Goal: Task Accomplishment & Management: Use online tool/utility

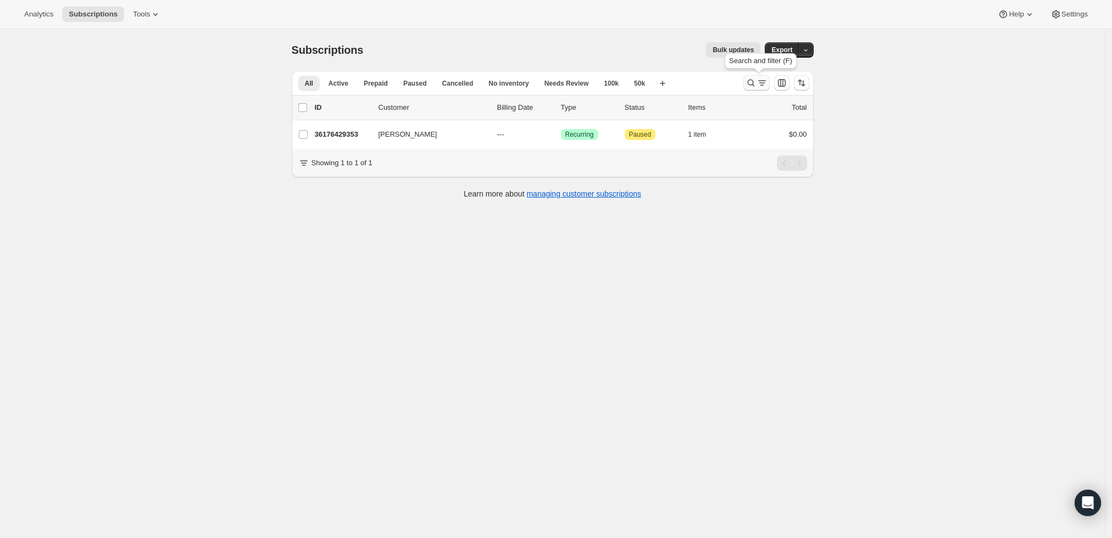
click at [752, 82] on icon "Search and filter results" at bounding box center [750, 82] width 11 height 11
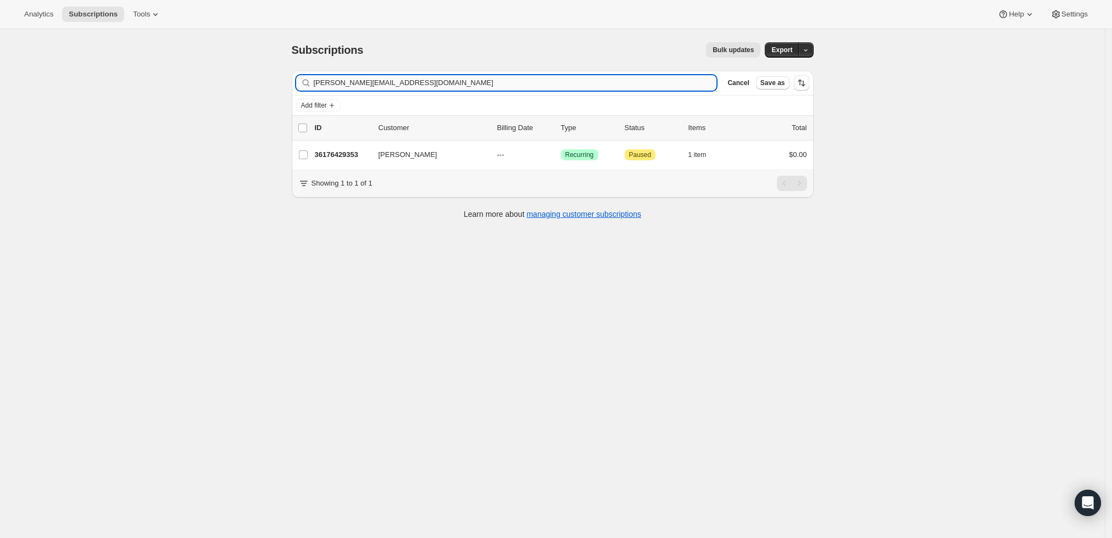
click at [540, 80] on input "daniel.gleason1@gmail.com" at bounding box center [515, 82] width 403 height 15
click at [540, 80] on input "[PERSON_NAME][EMAIL_ADDRESS][DOMAIN_NAME]" at bounding box center [515, 82] width 403 height 15
type input "bjkimler@gmail.com"
click at [352, 157] on p "36179968297" at bounding box center [342, 154] width 55 height 11
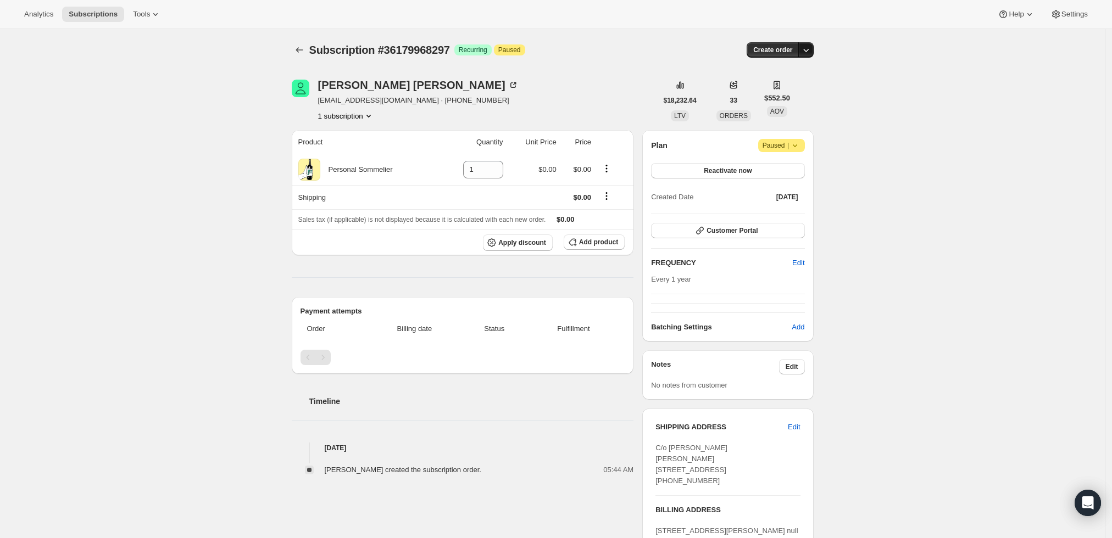
click at [811, 48] on icon "button" at bounding box center [805, 49] width 11 height 11
click at [773, 90] on span "Create custom one-time order" at bounding box center [762, 91] width 95 height 8
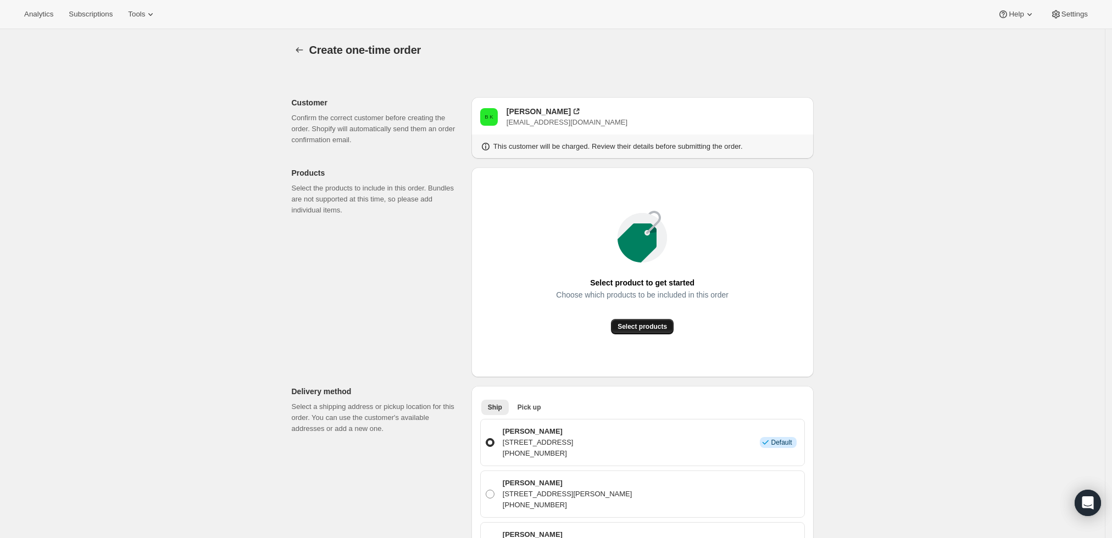
click at [655, 328] on span "Select products" at bounding box center [641, 326] width 49 height 9
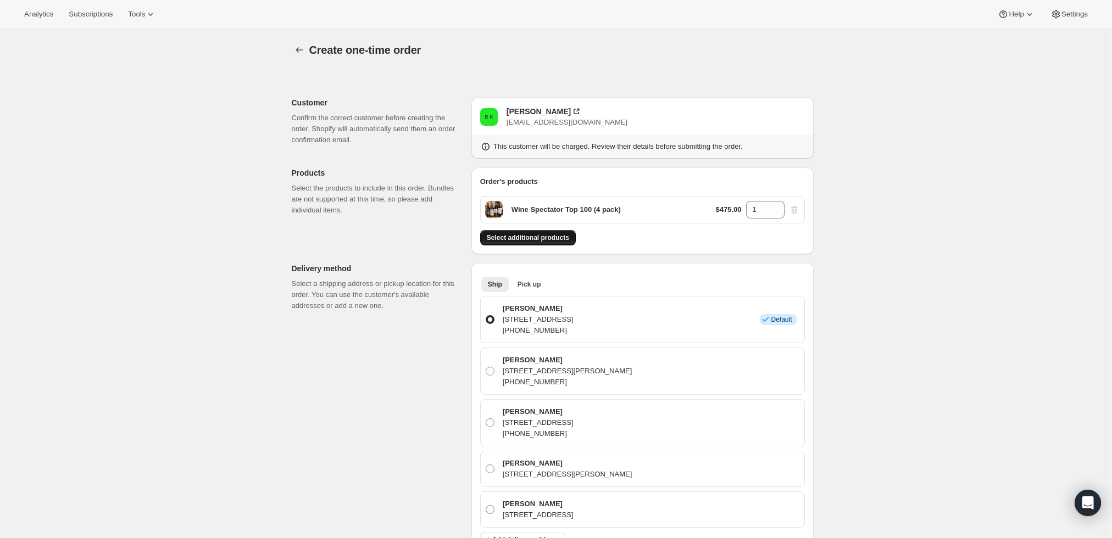
click at [551, 238] on span "Select additional products" at bounding box center [528, 237] width 82 height 9
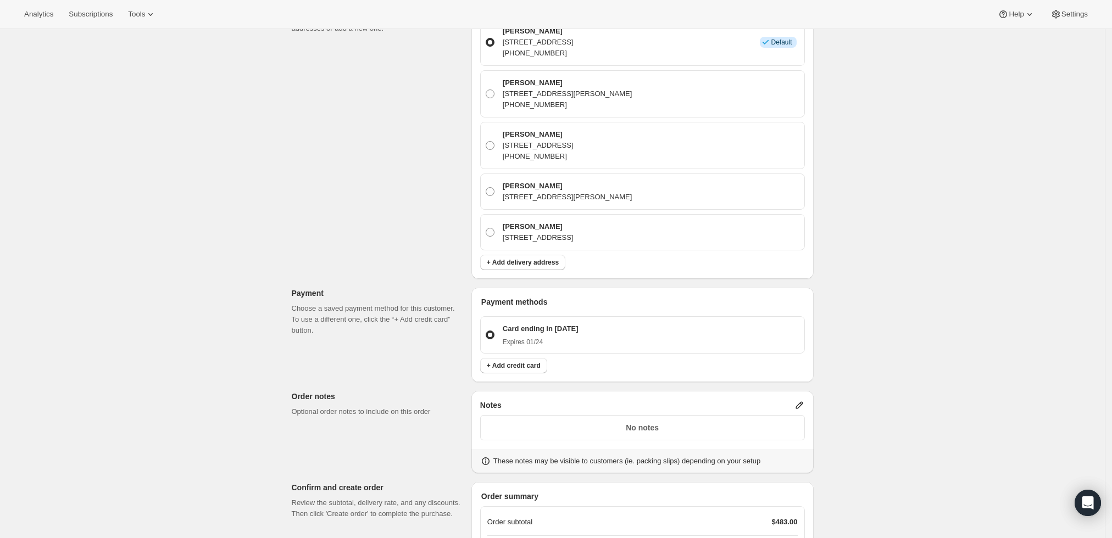
scroll to position [470, 0]
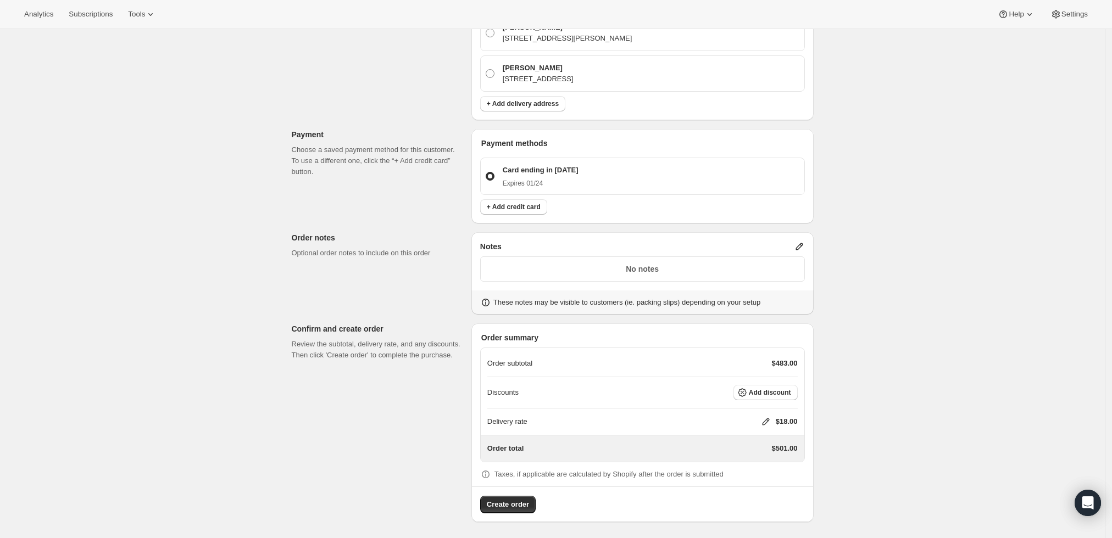
click at [767, 419] on icon at bounding box center [765, 421] width 11 height 11
click at [755, 465] on input "0" at bounding box center [771, 462] width 99 height 18
type input "0"
click at [761, 487] on span "Save" at bounding box center [763, 487] width 15 height 9
click at [512, 508] on span "Create order" at bounding box center [508, 504] width 42 height 11
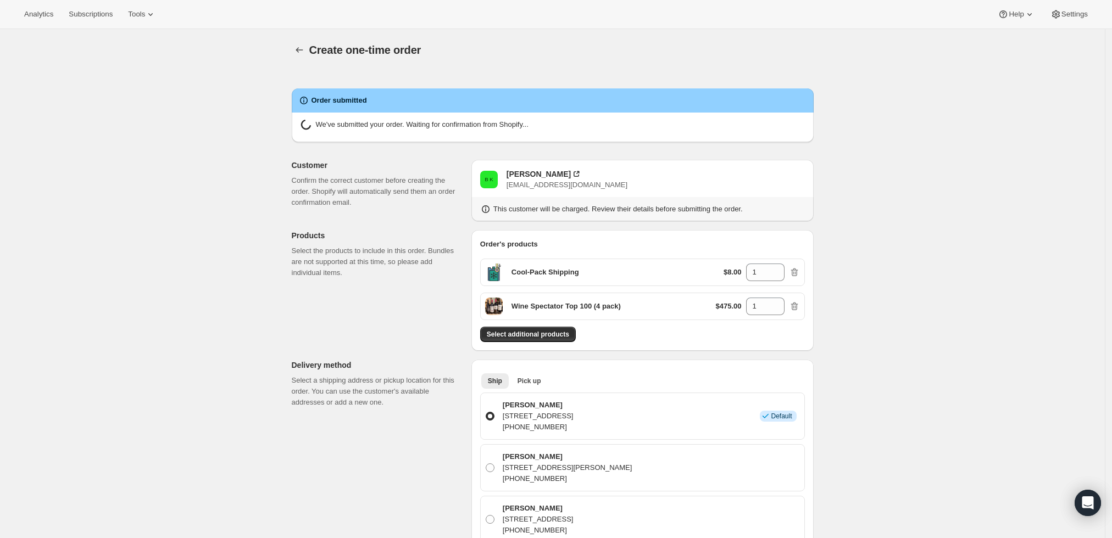
radio input "true"
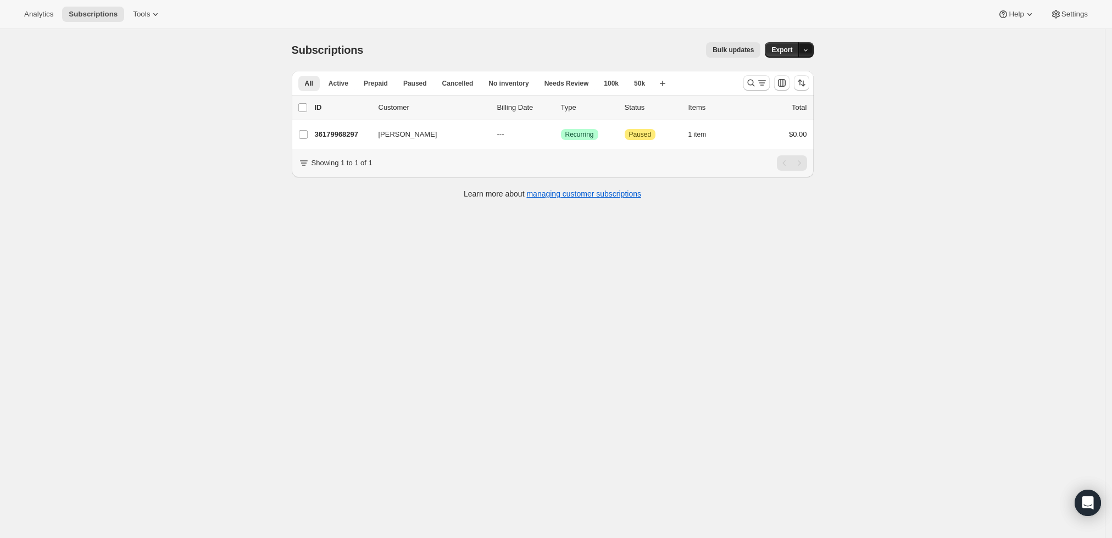
click at [809, 51] on icon "button" at bounding box center [805, 50] width 7 height 7
click at [590, 72] on div "All Active Prepaid Paused Cancelled No inventory Needs Review 100k 50k More vie…" at bounding box center [513, 83] width 443 height 24
click at [750, 83] on icon "Search and filter results" at bounding box center [750, 82] width 11 height 11
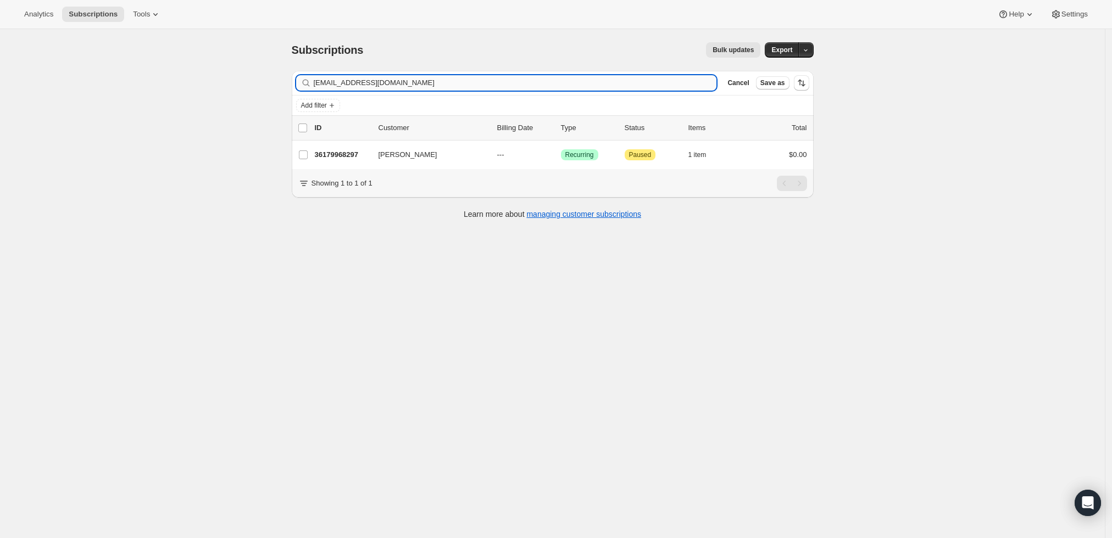
click at [511, 79] on input "bjkimler@gmail.com" at bounding box center [515, 82] width 403 height 15
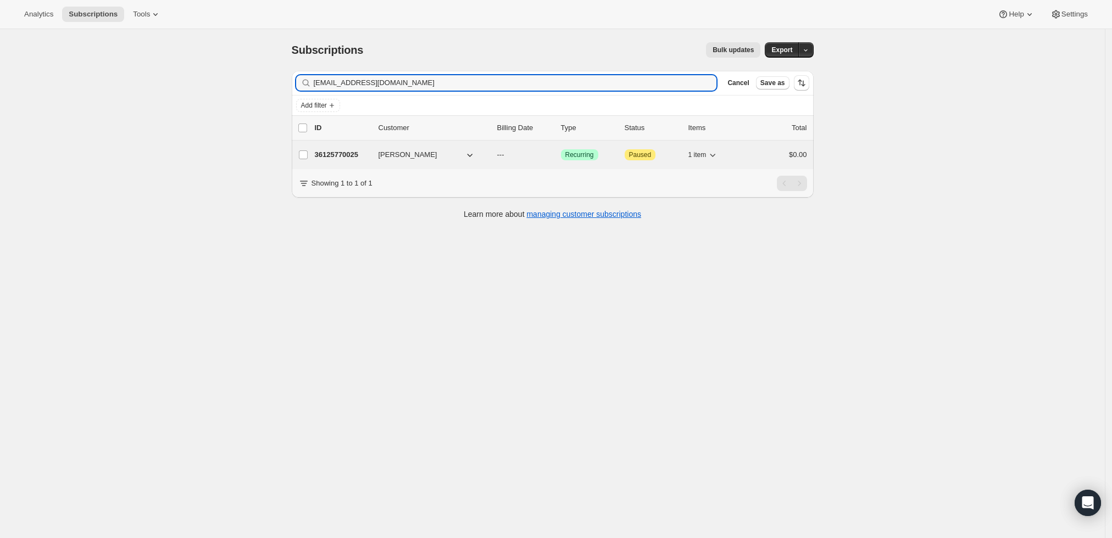
type input "rccamp1962@gmail.com"
click at [393, 155] on span "Roger Camp" at bounding box center [407, 154] width 59 height 11
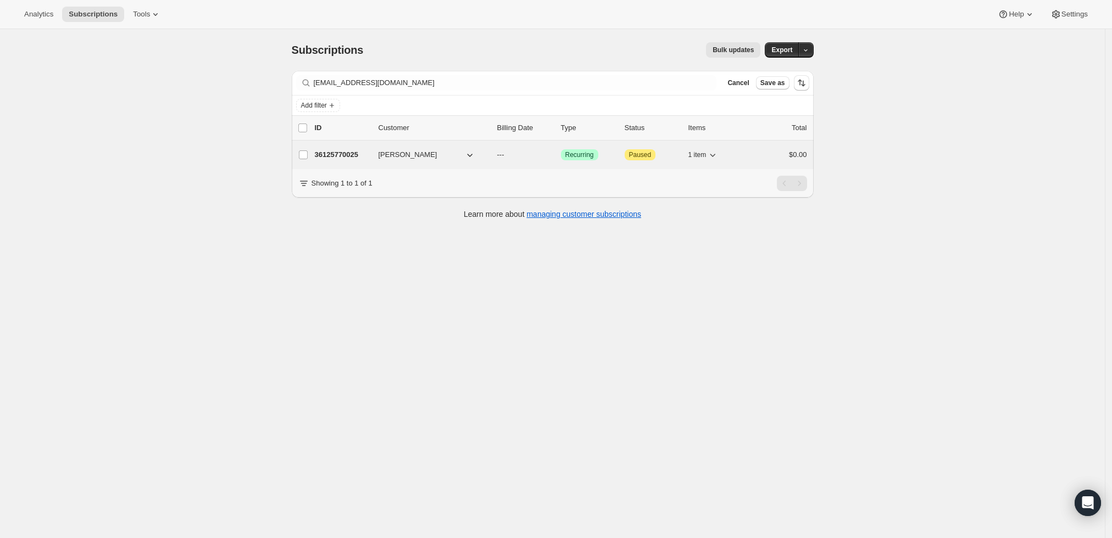
click at [343, 153] on p "36125770025" at bounding box center [342, 154] width 55 height 11
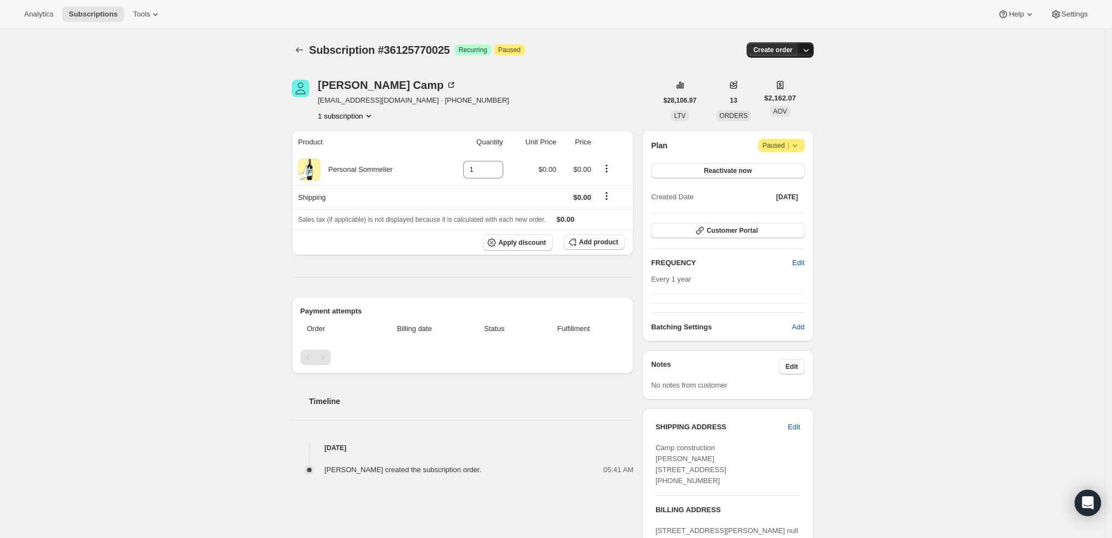
click at [811, 47] on icon "button" at bounding box center [805, 49] width 11 height 11
click at [771, 92] on span "Create custom one-time order" at bounding box center [762, 91] width 95 height 8
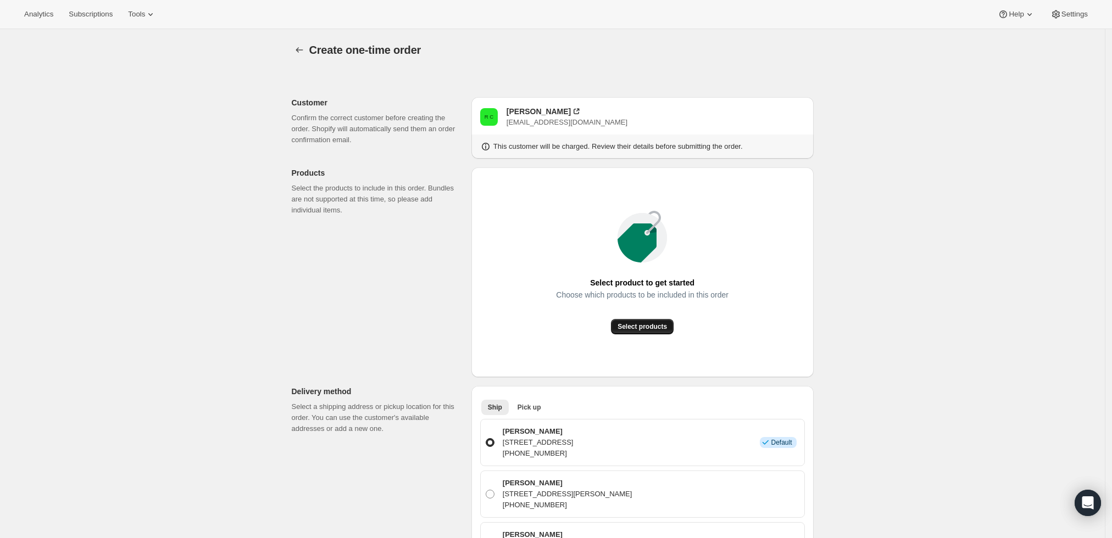
click at [633, 324] on span "Select products" at bounding box center [641, 326] width 49 height 9
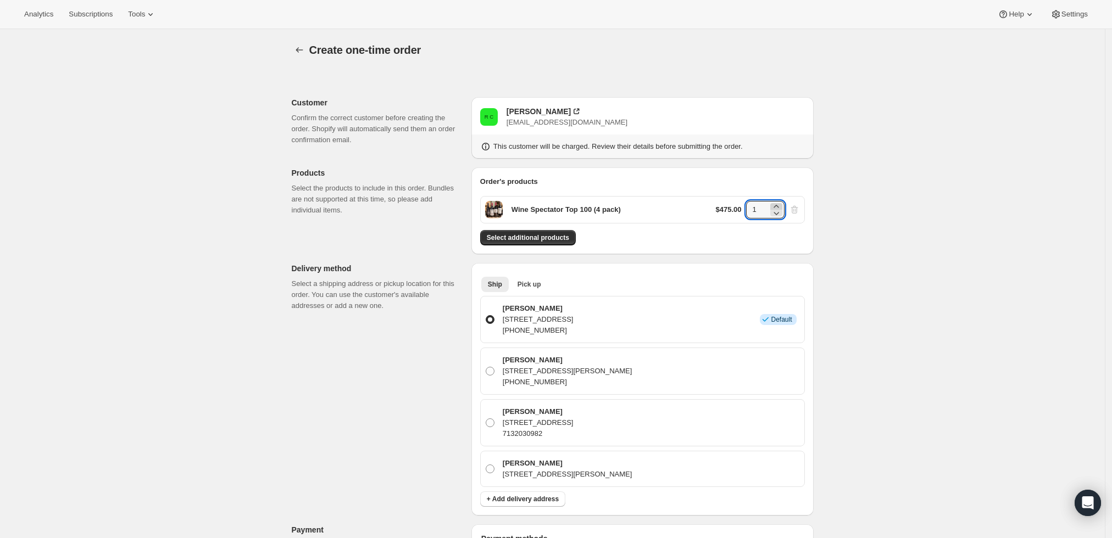
click at [778, 206] on icon at bounding box center [775, 206] width 5 height 3
type input "4"
click at [844, 307] on div "Create one-time order. This page is ready Create one-time order Customer Confir…" at bounding box center [552, 487] width 1104 height 916
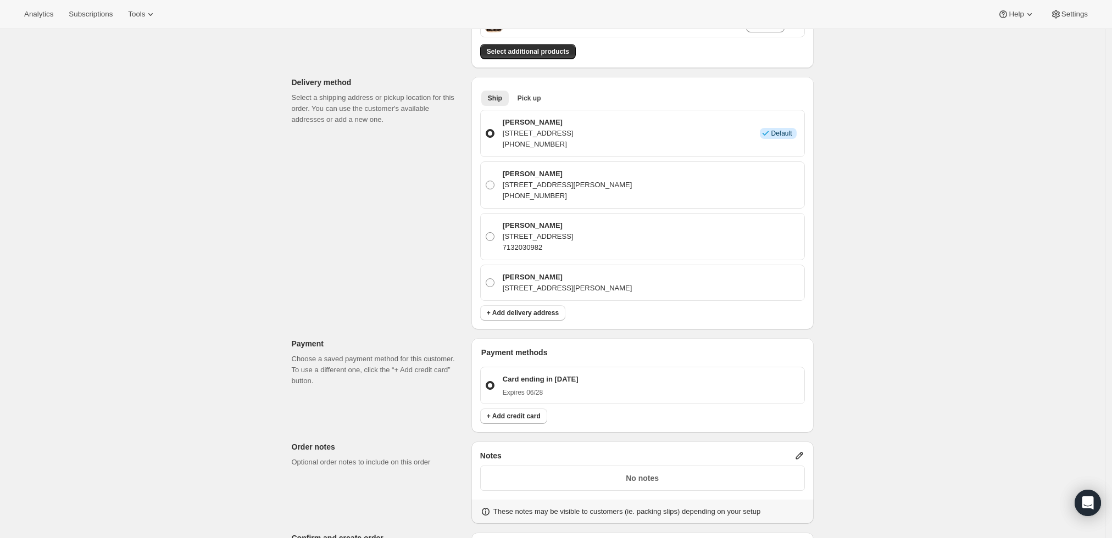
scroll to position [305, 0]
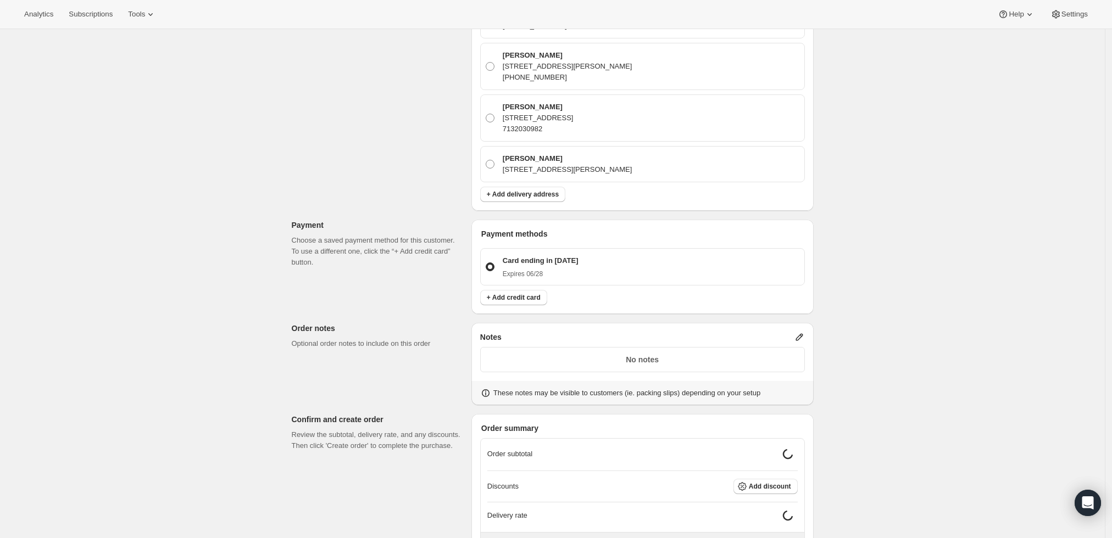
click at [805, 334] on icon at bounding box center [799, 337] width 11 height 11
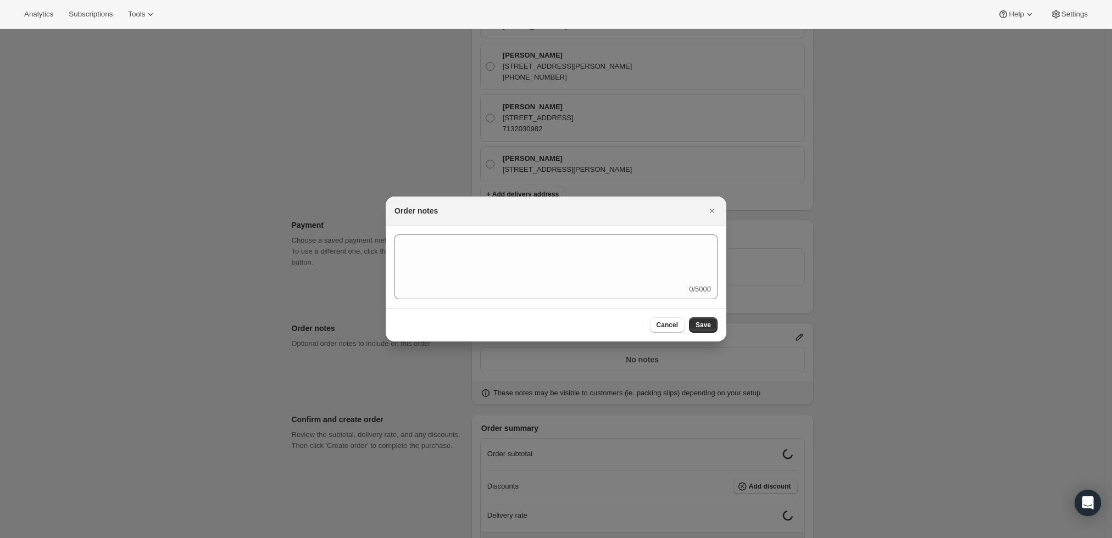
click at [643, 285] on div "0/5000" at bounding box center [555, 267] width 323 height 65
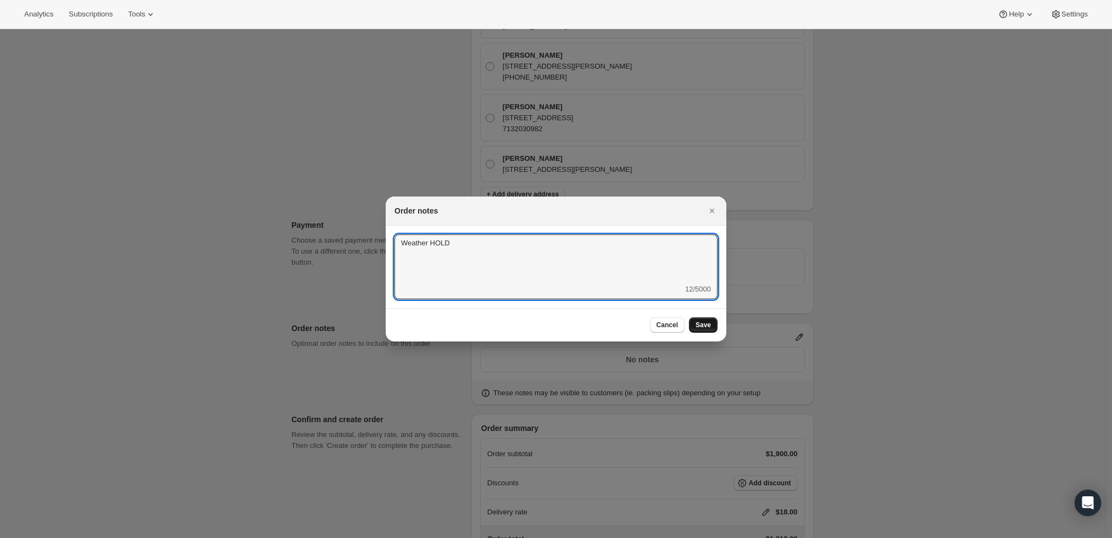
type textarea "Weather HOLD"
click at [696, 327] on span "Save" at bounding box center [702, 325] width 15 height 9
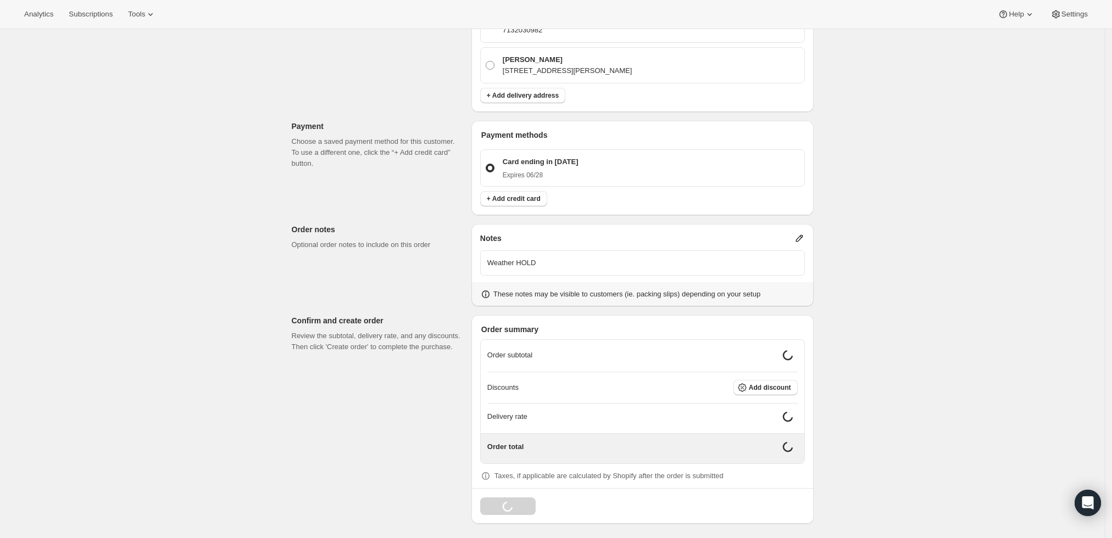
scroll to position [395, 0]
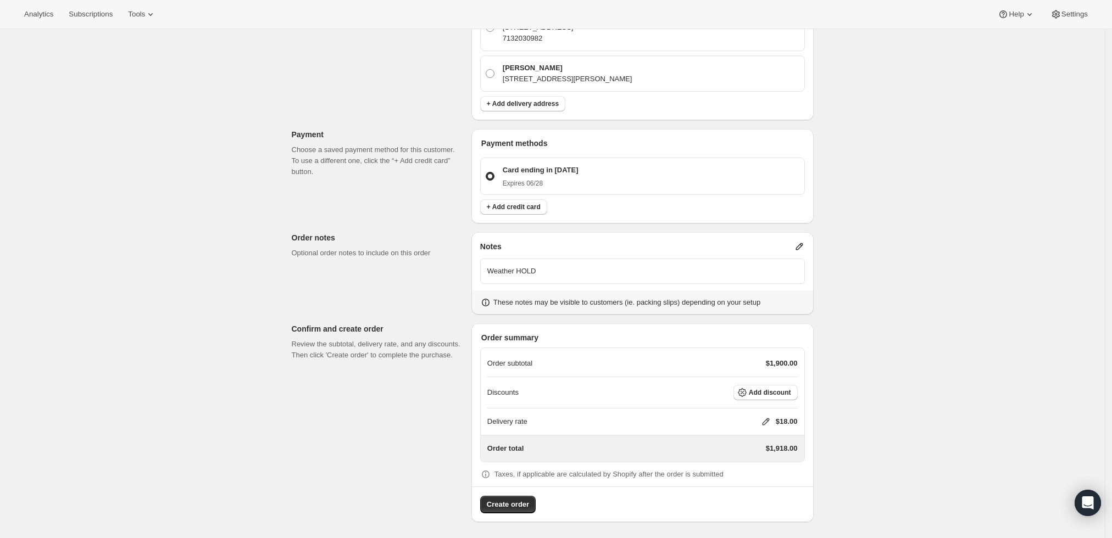
click at [768, 423] on icon at bounding box center [765, 421] width 11 height 11
click at [749, 466] on input "0" at bounding box center [771, 462] width 99 height 18
type input "0"
click at [758, 481] on button "Save" at bounding box center [763, 486] width 29 height 15
click at [516, 501] on span "Create order" at bounding box center [508, 504] width 42 height 11
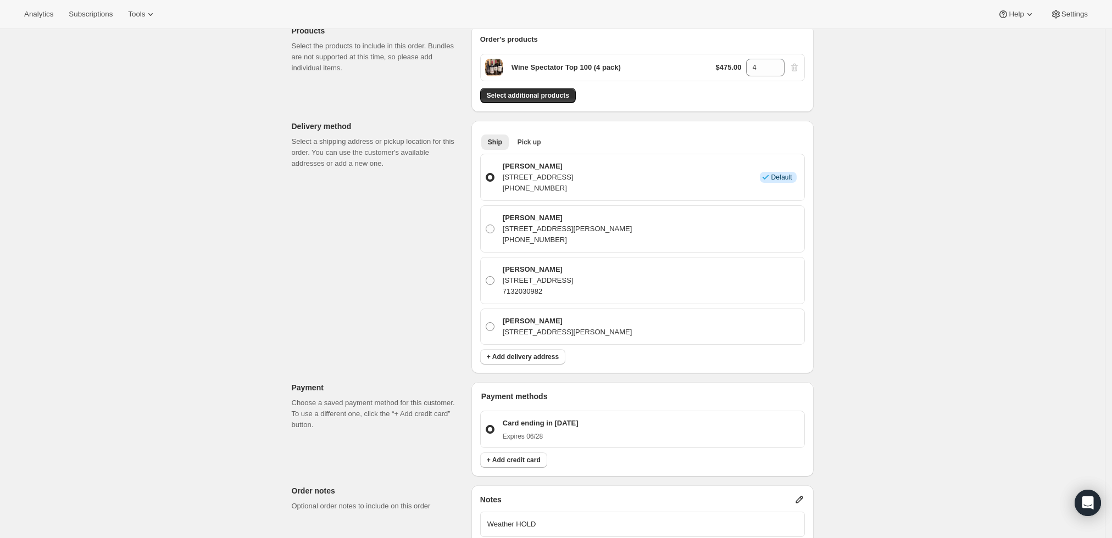
scroll to position [90, 0]
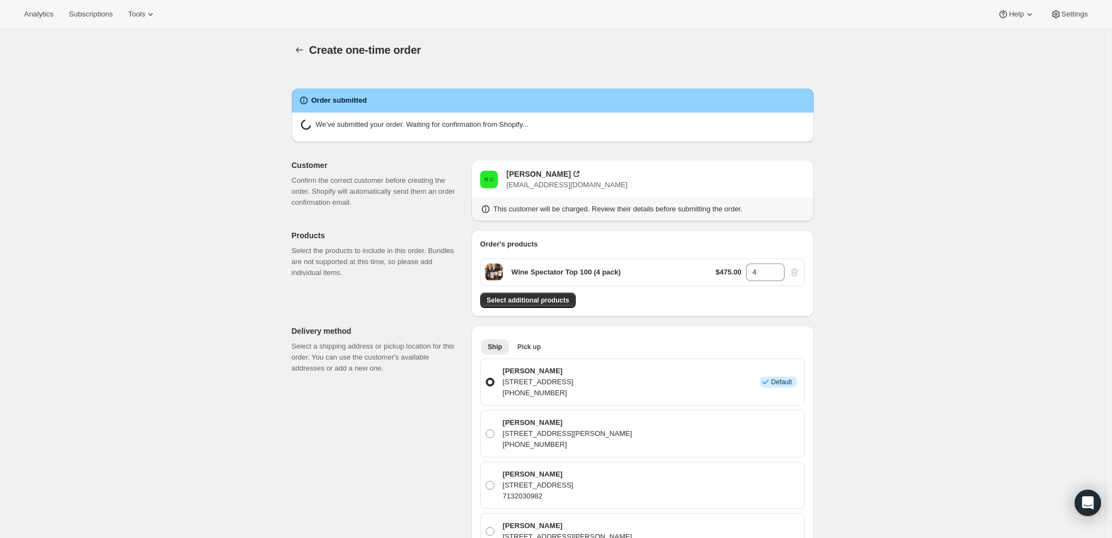
radio input "true"
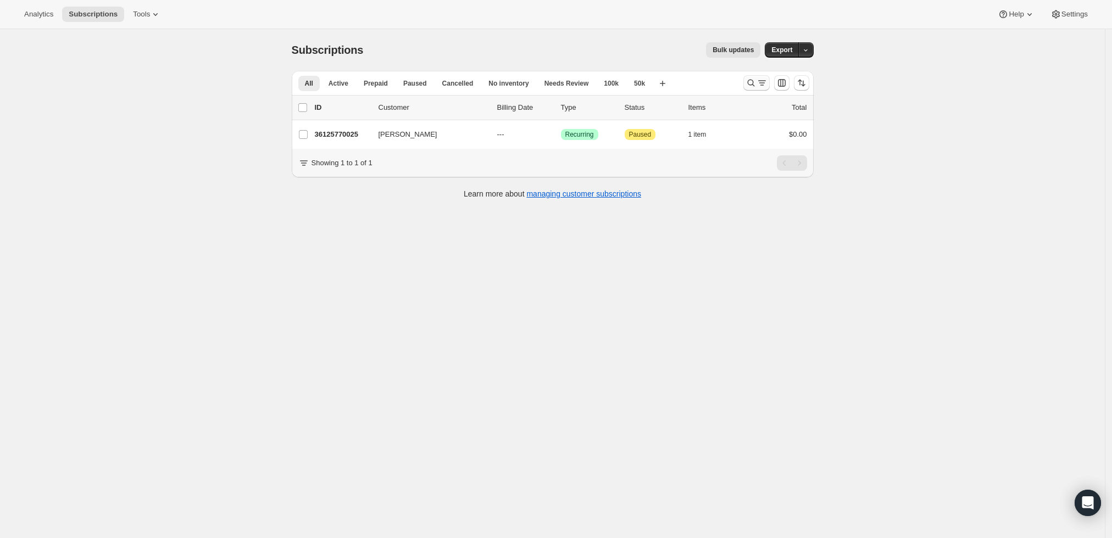
click at [753, 79] on icon "Search and filter results" at bounding box center [750, 82] width 11 height 11
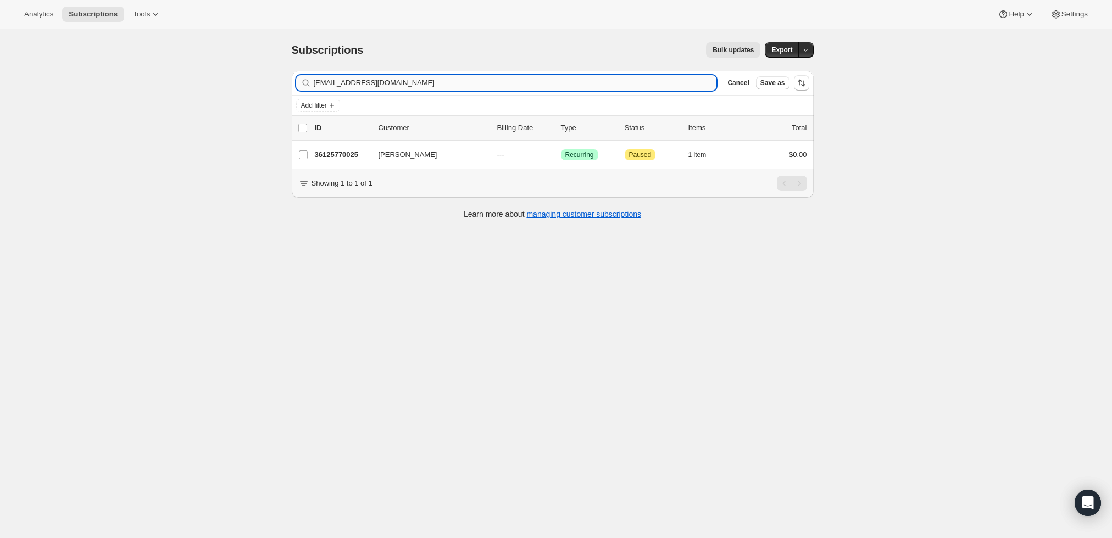
click at [609, 81] on input "rccamp1962@gmail.com" at bounding box center [515, 82] width 403 height 15
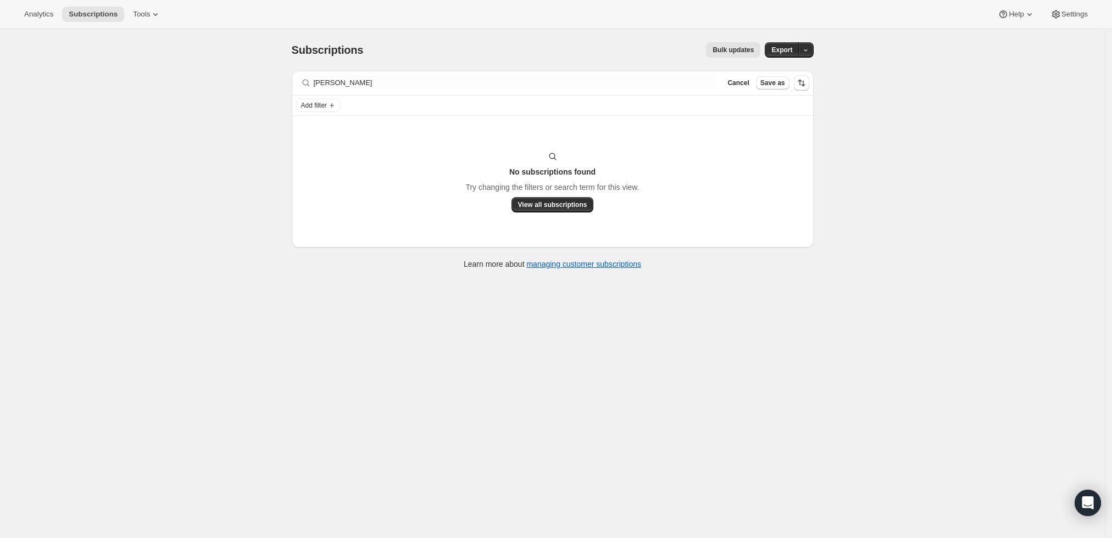
click at [494, 91] on div "Filter subscribers Daniel P. Gleason Clear Cancel Save as" at bounding box center [553, 83] width 522 height 24
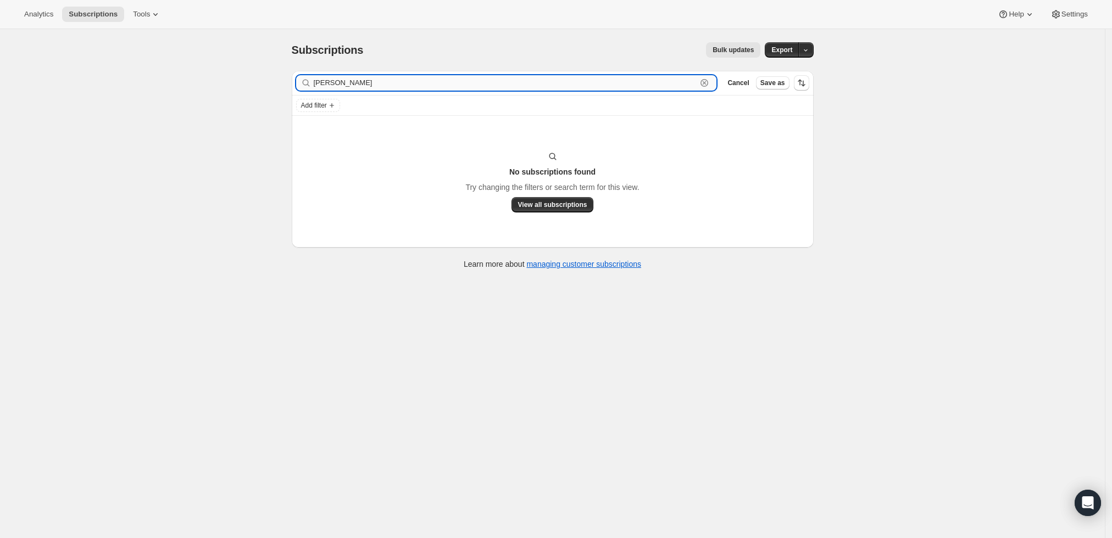
click at [494, 90] on input "Daniel P. Gleason" at bounding box center [505, 82] width 383 height 15
paste input "[PERSON_NAME][EMAIL_ADDRESS][DOMAIN_NAME]"
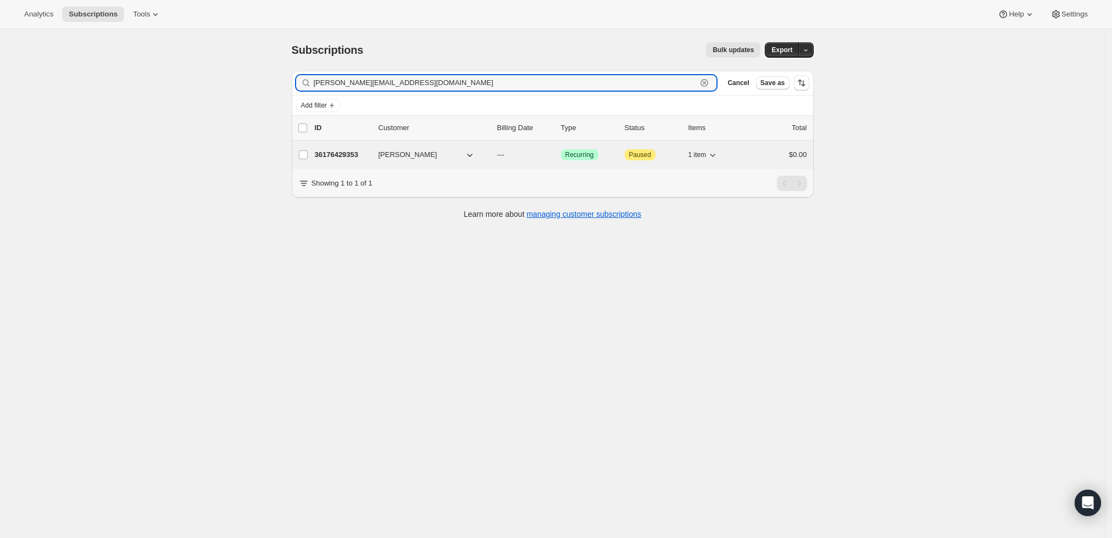
type input "[PERSON_NAME][EMAIL_ADDRESS][DOMAIN_NAME]"
click at [348, 154] on p "36176429353" at bounding box center [342, 154] width 55 height 11
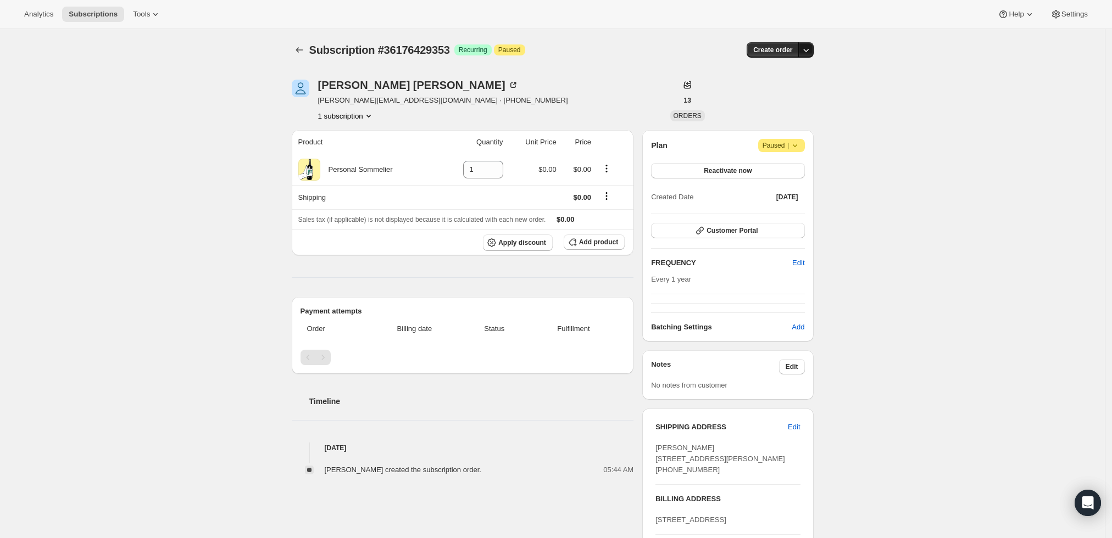
click at [808, 48] on icon "button" at bounding box center [805, 49] width 11 height 11
click at [788, 88] on span "Create custom one-time order" at bounding box center [762, 91] width 95 height 8
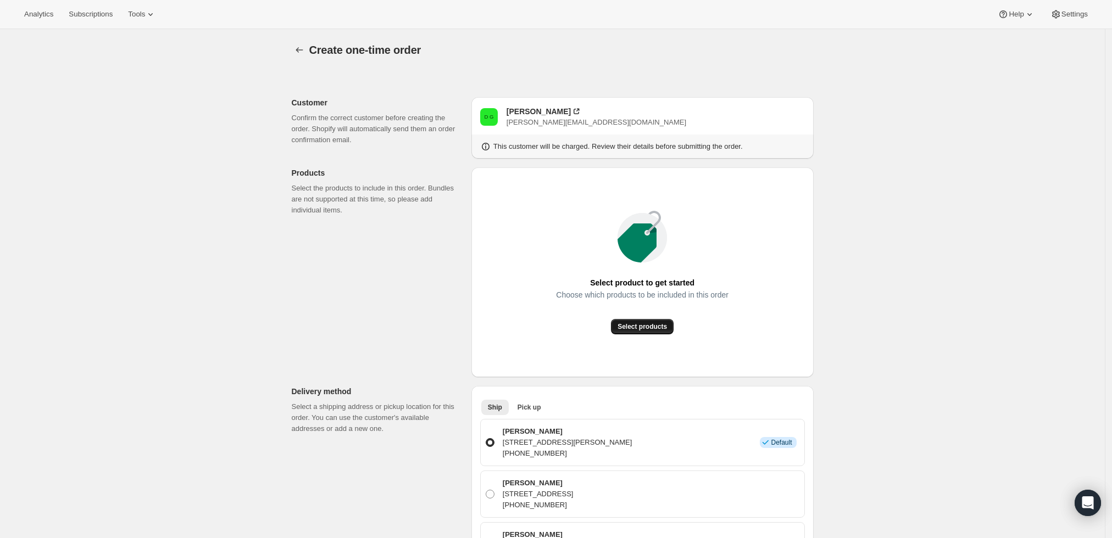
click at [656, 327] on span "Select products" at bounding box center [641, 326] width 49 height 9
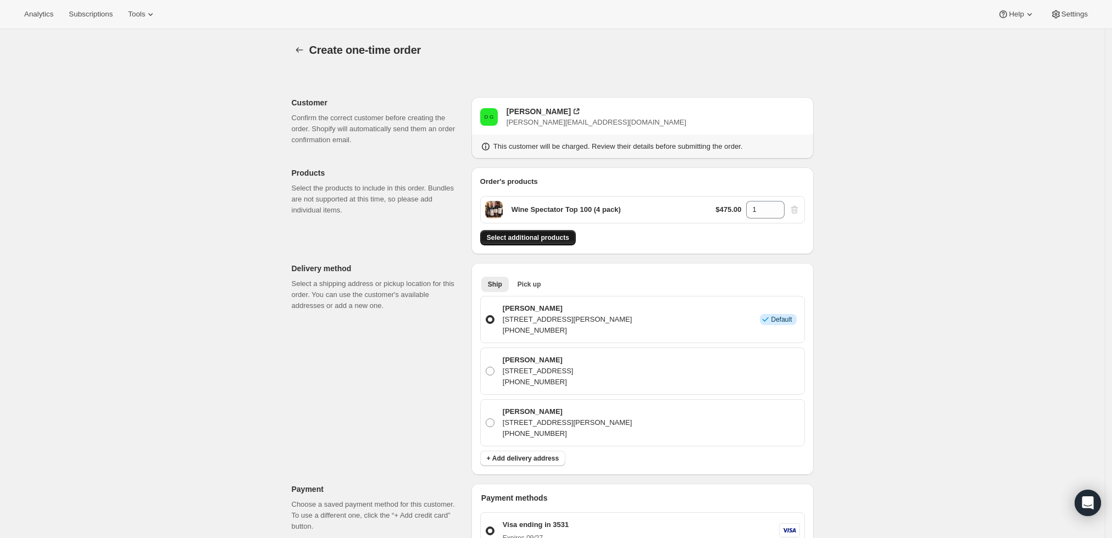
click at [563, 234] on span "Select additional products" at bounding box center [528, 237] width 82 height 9
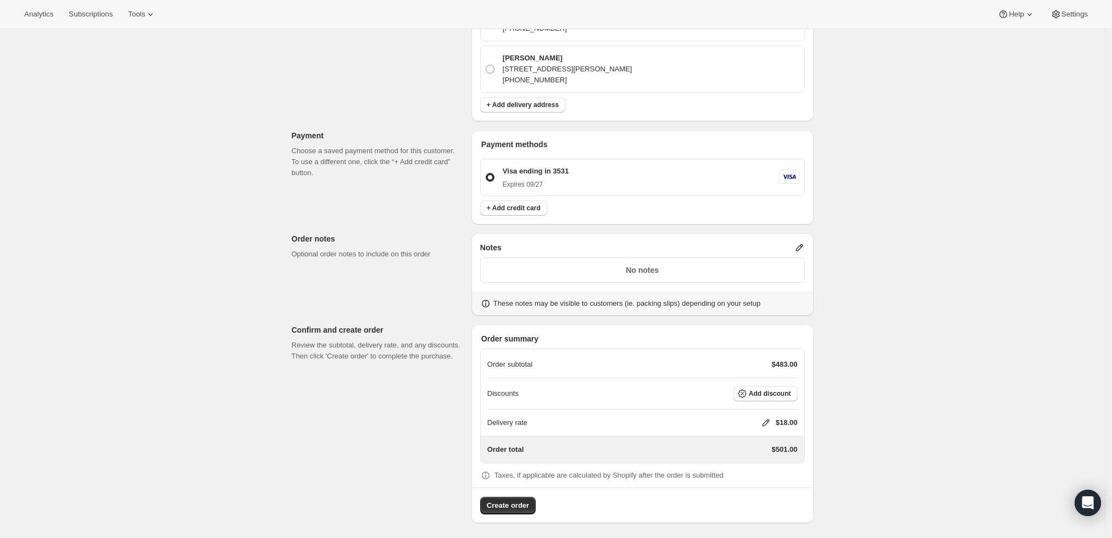
scroll to position [389, 0]
click at [766, 422] on icon at bounding box center [765, 421] width 11 height 11
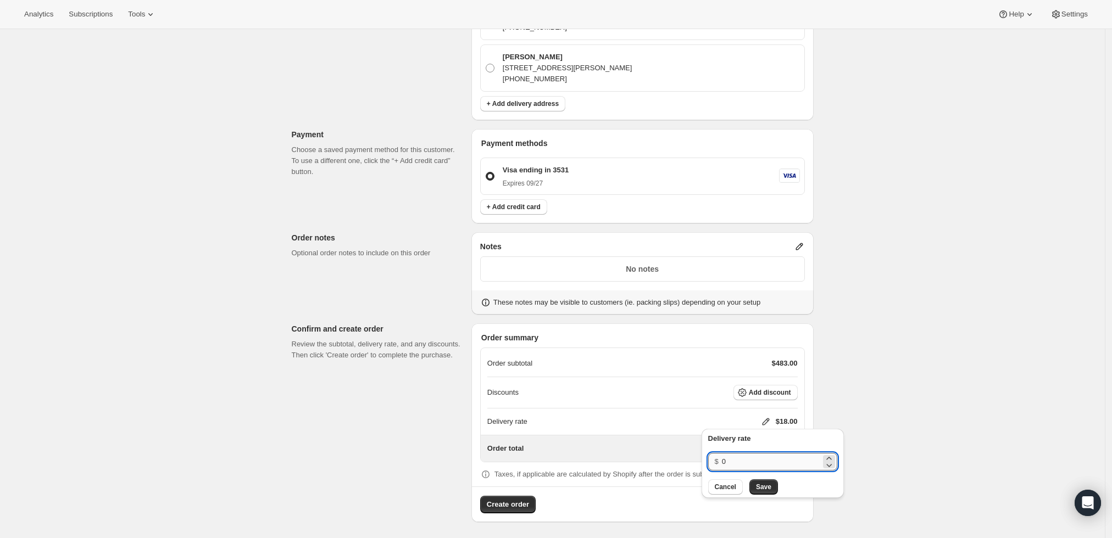
click at [742, 459] on input "0" at bounding box center [771, 462] width 99 height 18
type input "0"
click at [765, 483] on span "Save" at bounding box center [763, 487] width 15 height 9
click at [514, 505] on span "Create order" at bounding box center [508, 504] width 42 height 11
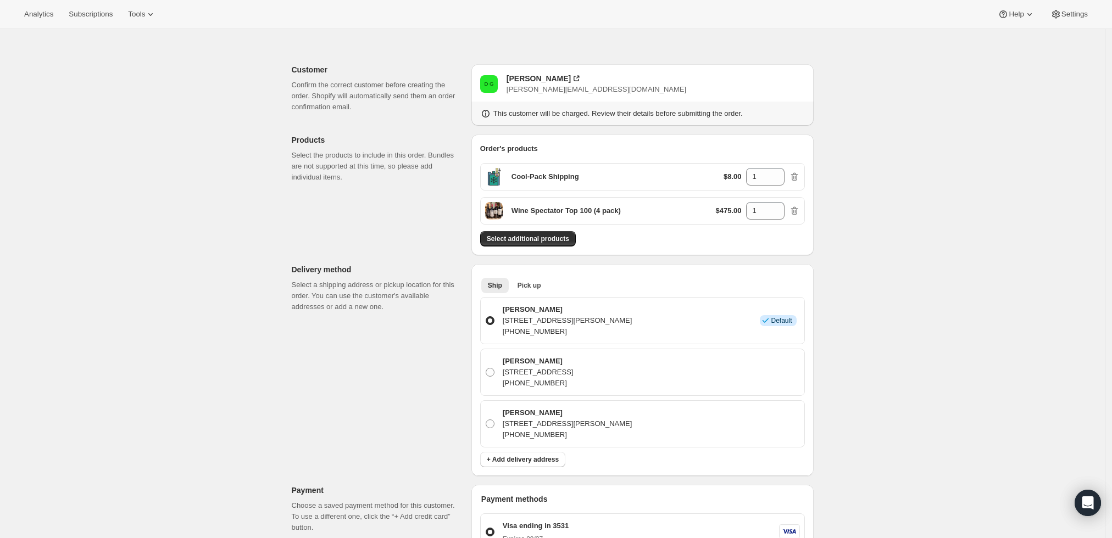
scroll to position [0, 0]
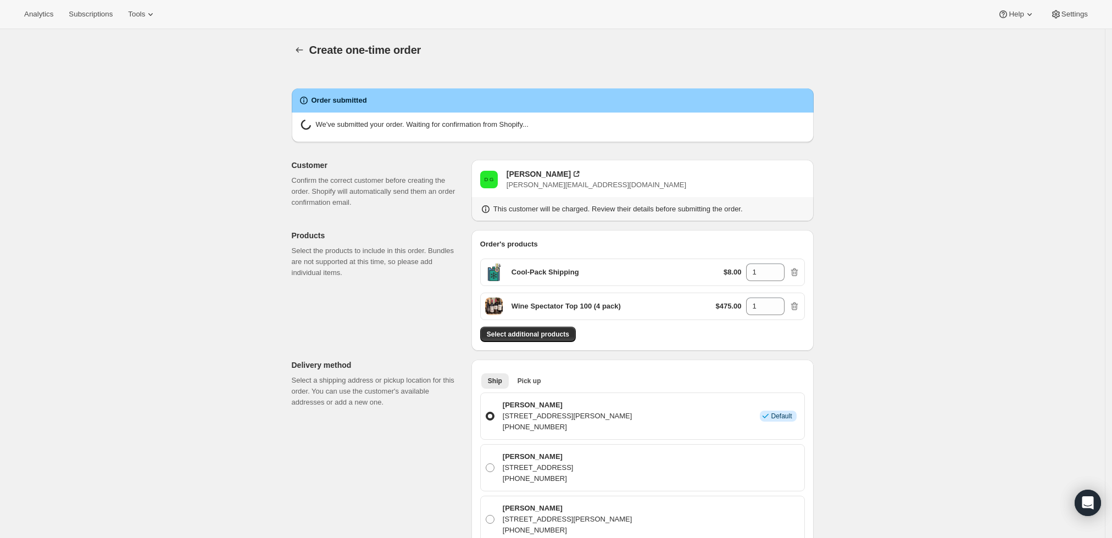
radio input "true"
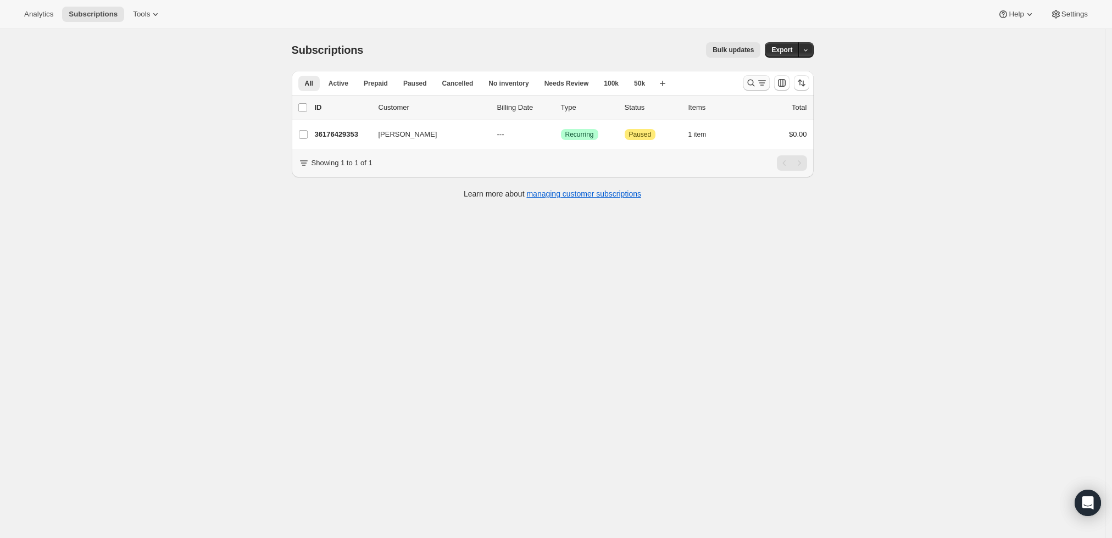
click at [756, 81] on icon "Search and filter results" at bounding box center [750, 82] width 11 height 11
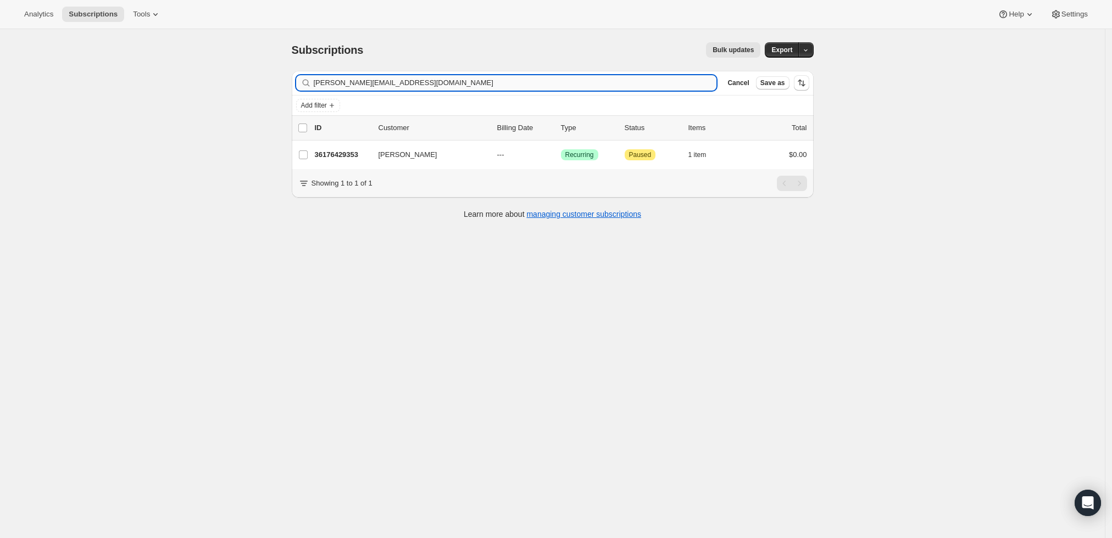
click at [651, 88] on input "[PERSON_NAME][EMAIL_ADDRESS][DOMAIN_NAME]" at bounding box center [515, 82] width 403 height 15
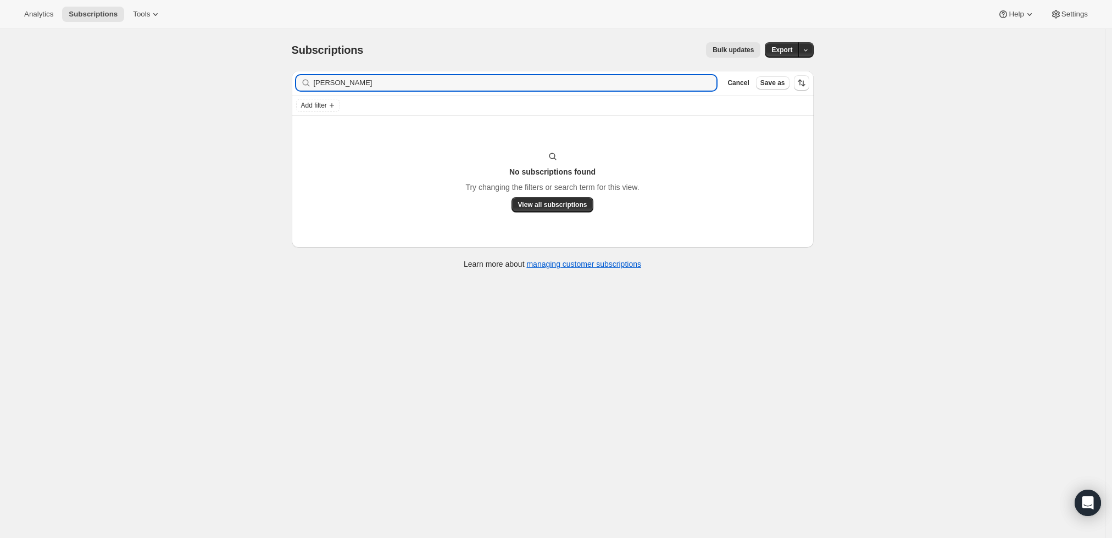
drag, startPoint x: 338, startPoint y: 83, endPoint x: 290, endPoint y: 85, distance: 48.4
click at [290, 85] on div "Filter subscribers [PERSON_NAME] Cancel Save as Add filter No subscriptions fou…" at bounding box center [548, 171] width 531 height 219
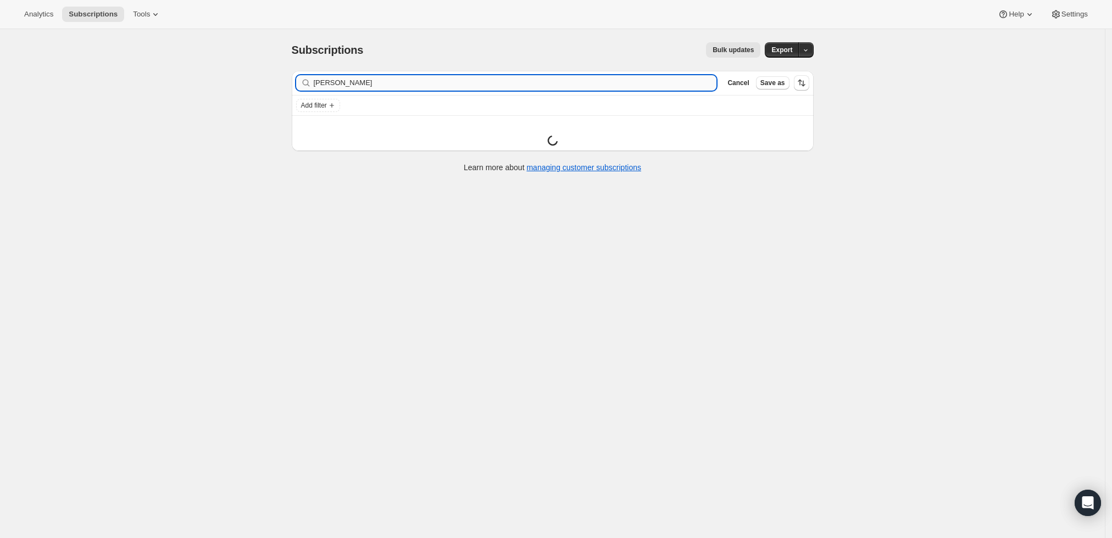
click at [354, 85] on input "[PERSON_NAME]" at bounding box center [515, 82] width 403 height 15
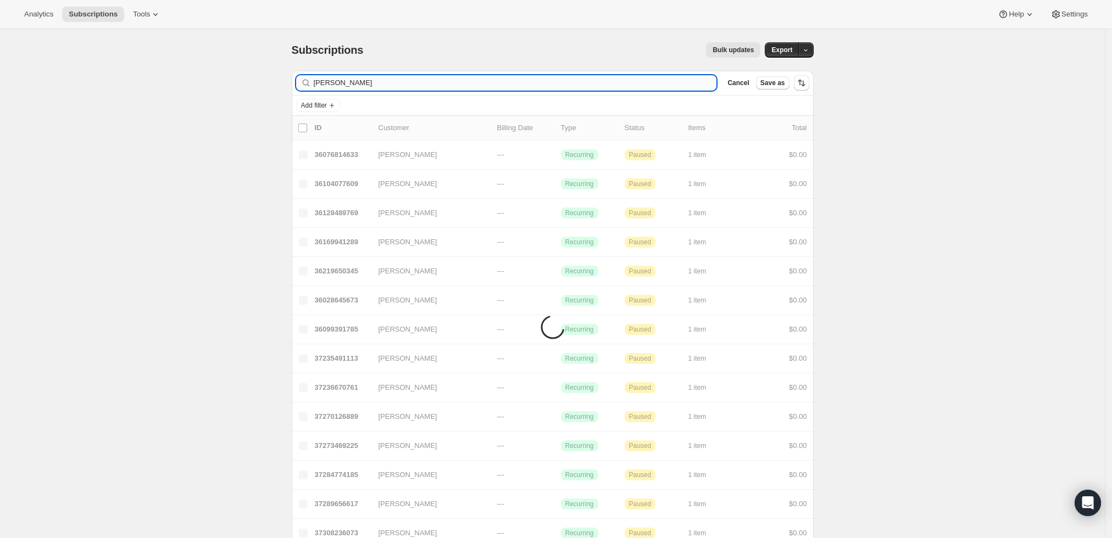
click at [346, 82] on input "[PERSON_NAME]" at bounding box center [515, 82] width 403 height 15
click at [317, 81] on input "[PERSON_NAME]" at bounding box center [515, 82] width 403 height 15
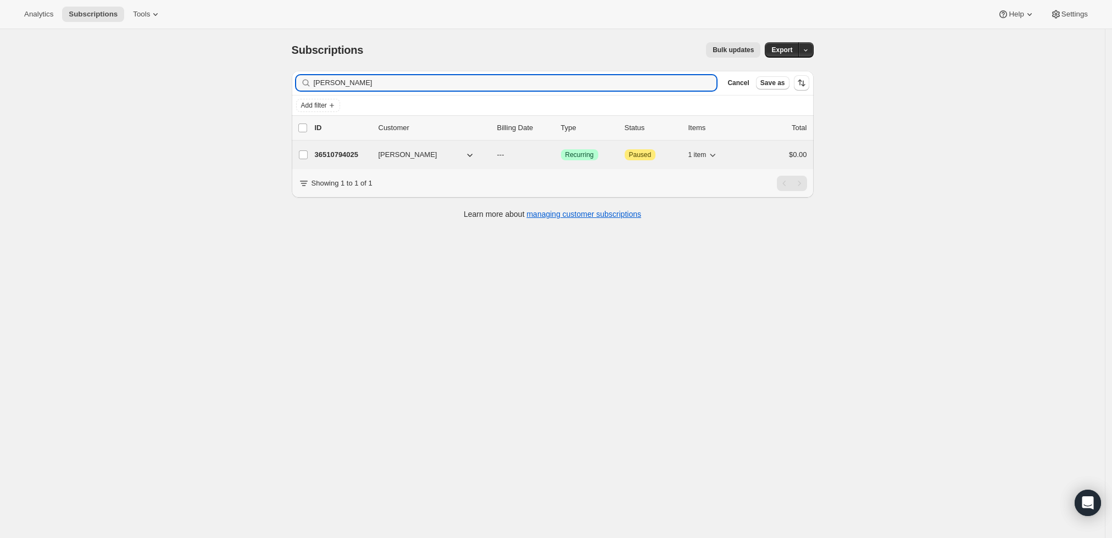
type input "[PERSON_NAME]"
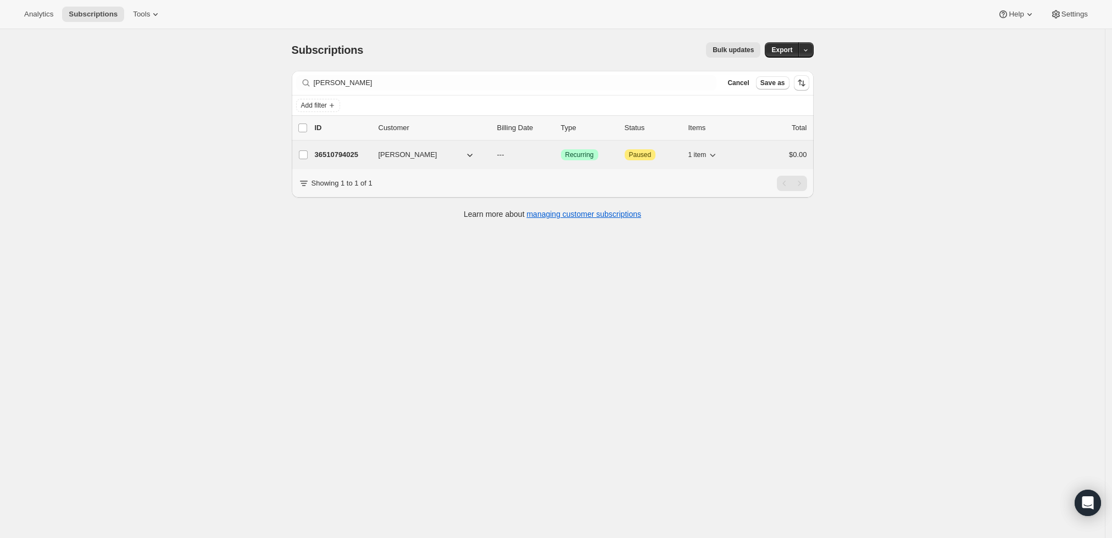
click at [339, 153] on p "36510794025" at bounding box center [342, 154] width 55 height 11
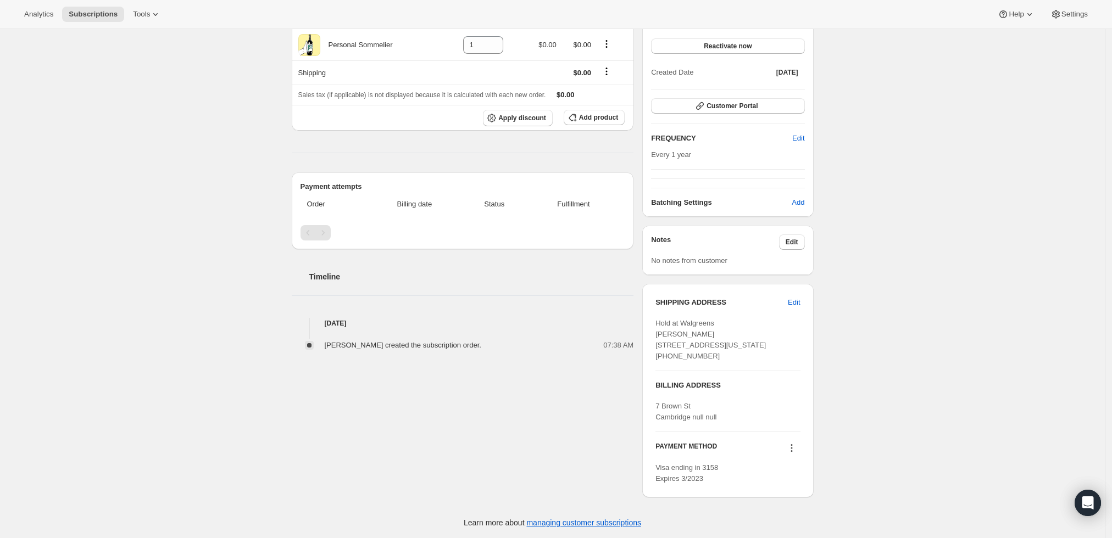
scroll to position [146, 0]
click at [560, 380] on div "[PERSON_NAME] [PERSON_NAME][EMAIL_ADDRESS][PERSON_NAME][DOMAIN_NAME] · [PHONE_N…" at bounding box center [548, 220] width 531 height 569
drag, startPoint x: 721, startPoint y: 465, endPoint x: 656, endPoint y: 459, distance: 64.5
click at [656, 459] on div "SHIPPING ADDRESS Edit Hold at [GEOGRAPHIC_DATA][PERSON_NAME] [STREET_ADDRESS][U…" at bounding box center [727, 390] width 171 height 214
copy span "Visa ending in 3158"
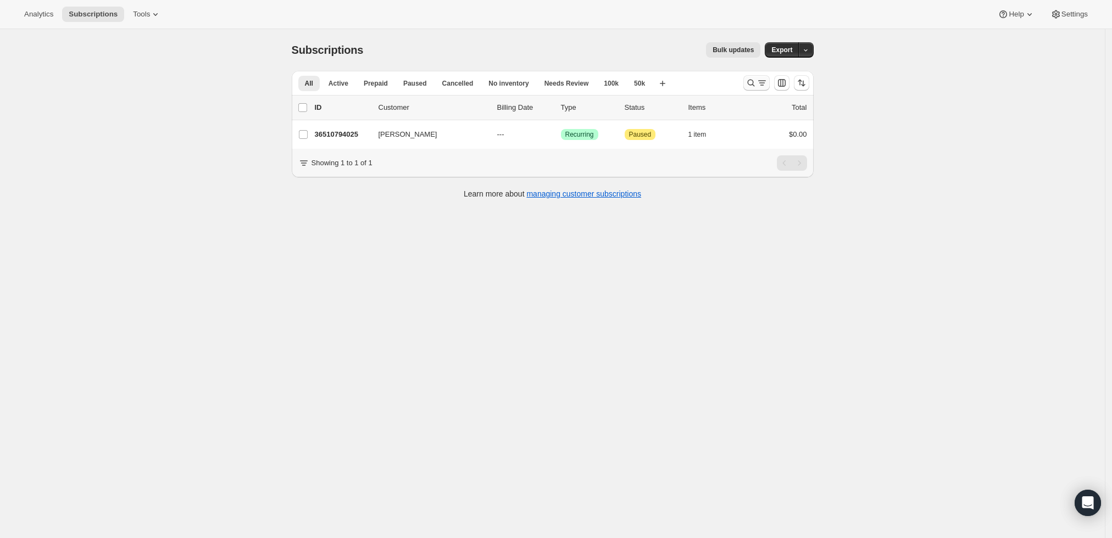
click at [761, 79] on icon "Search and filter results" at bounding box center [761, 82] width 11 height 11
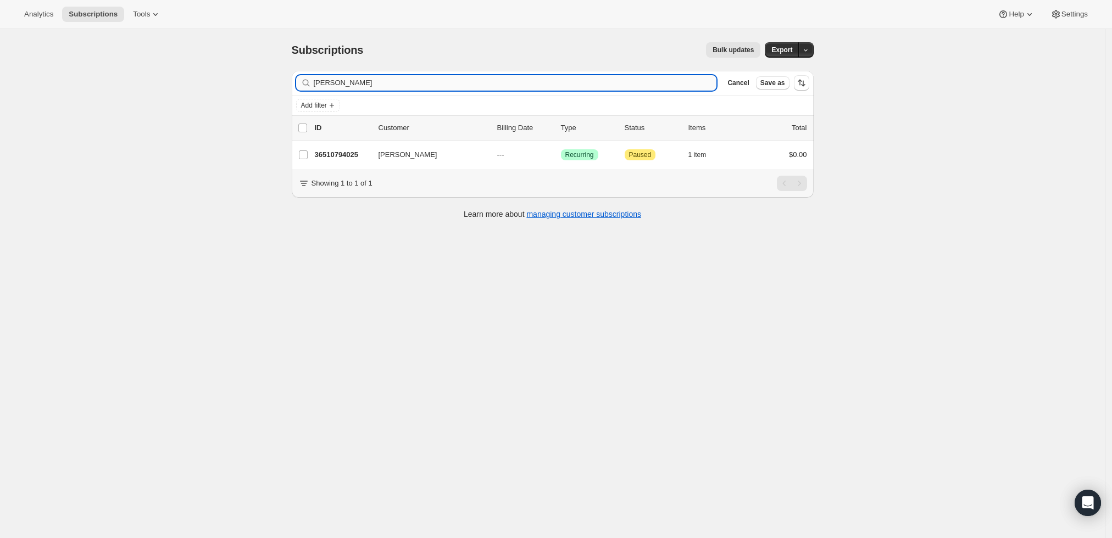
click at [392, 79] on input "[PERSON_NAME]" at bounding box center [515, 82] width 403 height 15
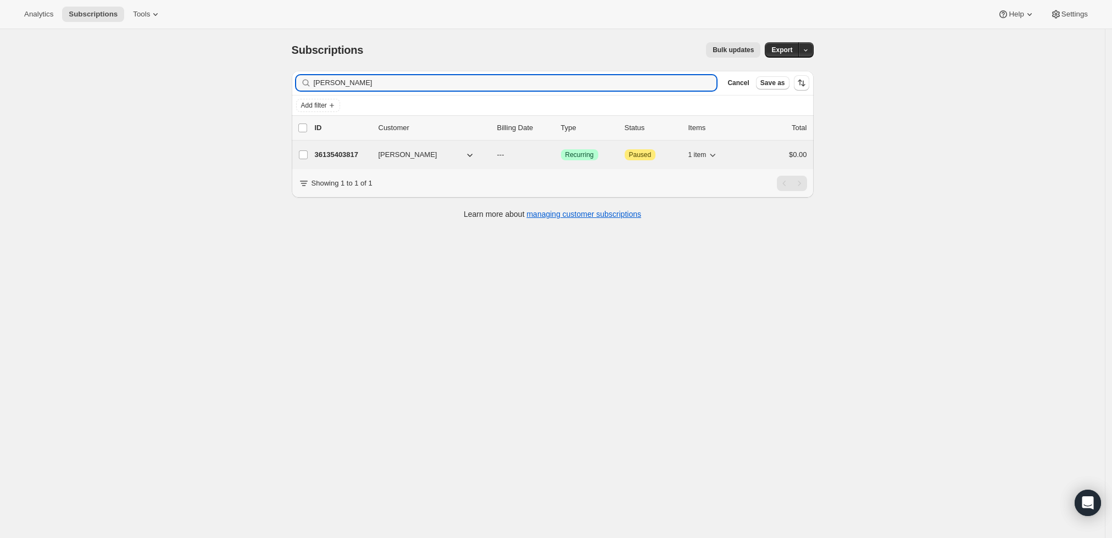
type input "[PERSON_NAME]"
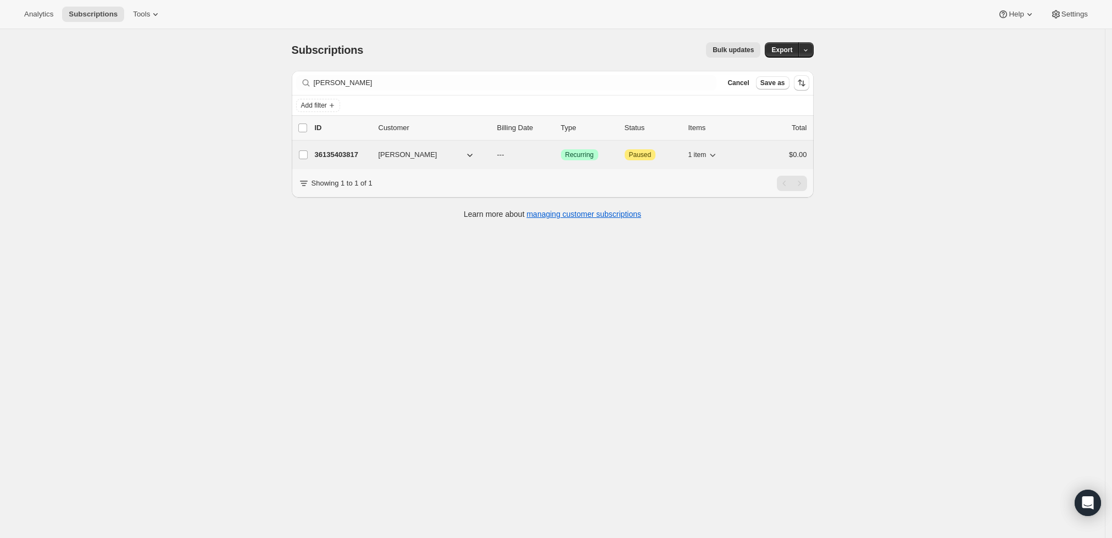
click at [354, 154] on p "36135403817" at bounding box center [342, 154] width 55 height 11
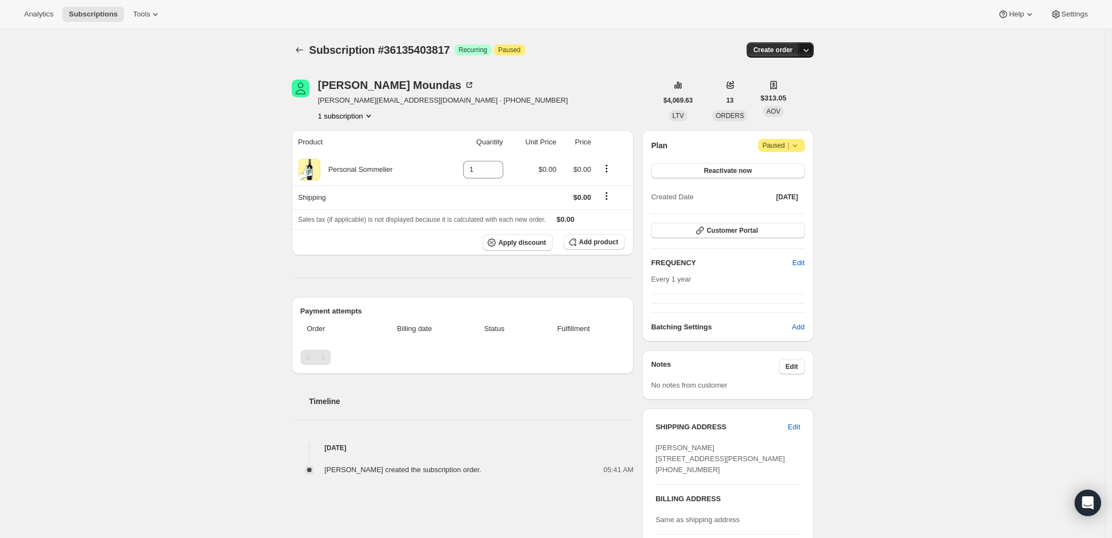
click at [808, 43] on button "button" at bounding box center [805, 49] width 15 height 15
click at [776, 97] on button "Create custom one-time order" at bounding box center [755, 91] width 116 height 18
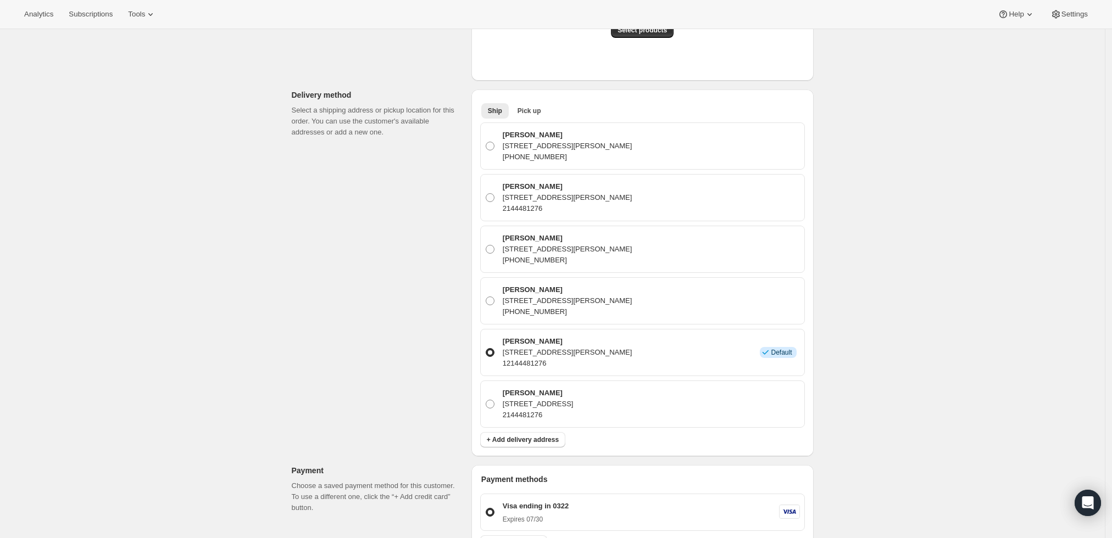
scroll to position [305, 0]
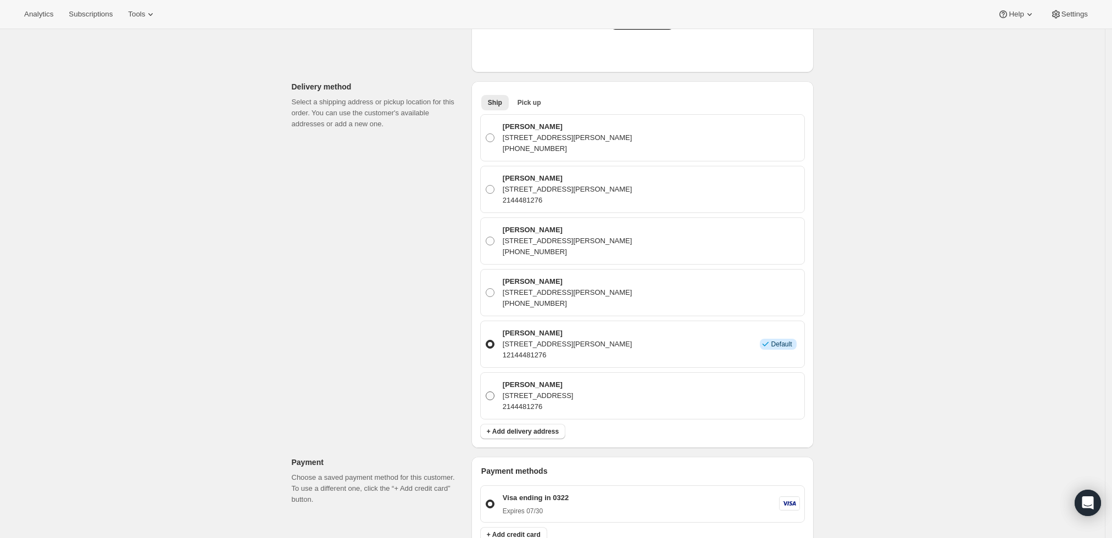
click at [493, 395] on span at bounding box center [489, 396] width 9 height 9
click at [486, 392] on input "[PERSON_NAME] [STREET_ADDRESS] 2144481276" at bounding box center [485, 392] width 1 height 1
radio input "true"
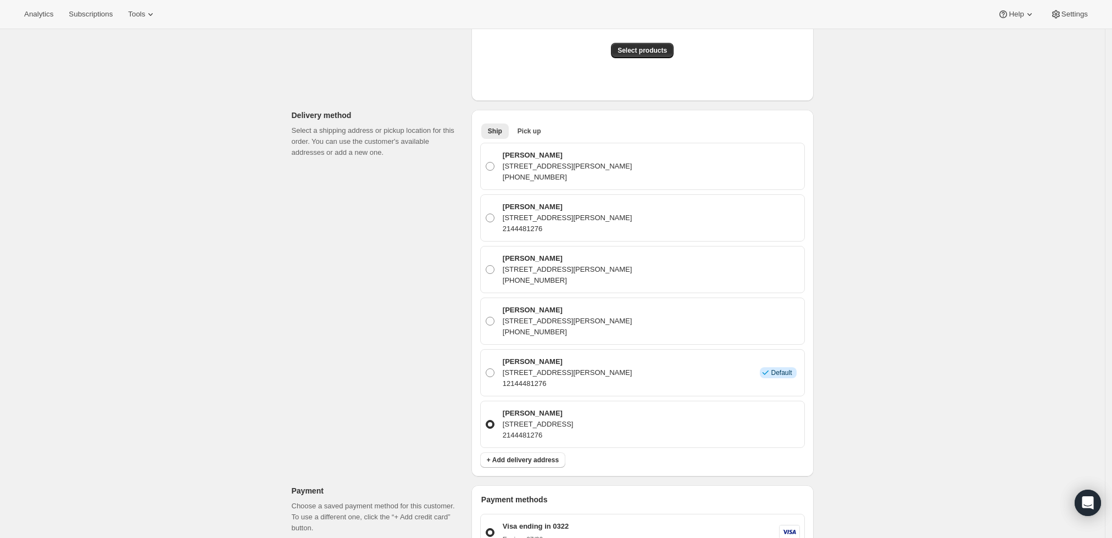
scroll to position [122, 0]
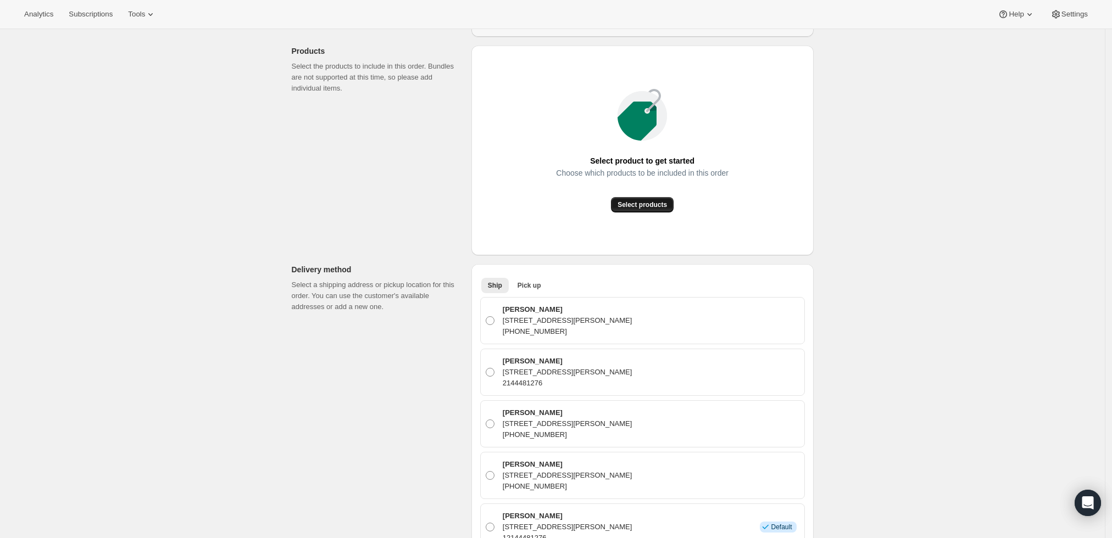
click at [663, 203] on span "Select products" at bounding box center [641, 204] width 49 height 9
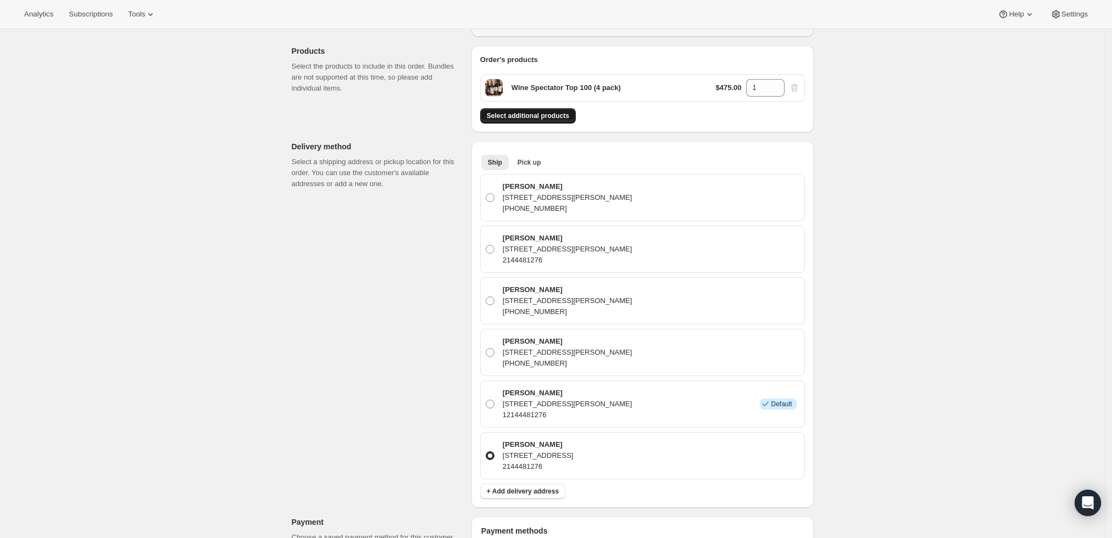
click at [546, 117] on span "Select additional products" at bounding box center [528, 115] width 82 height 9
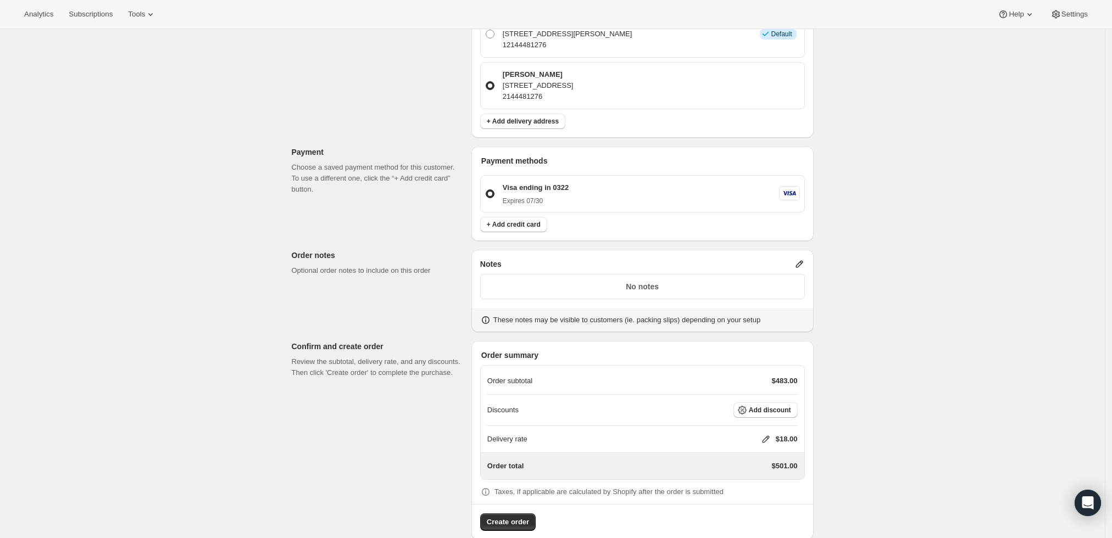
scroll to position [543, 0]
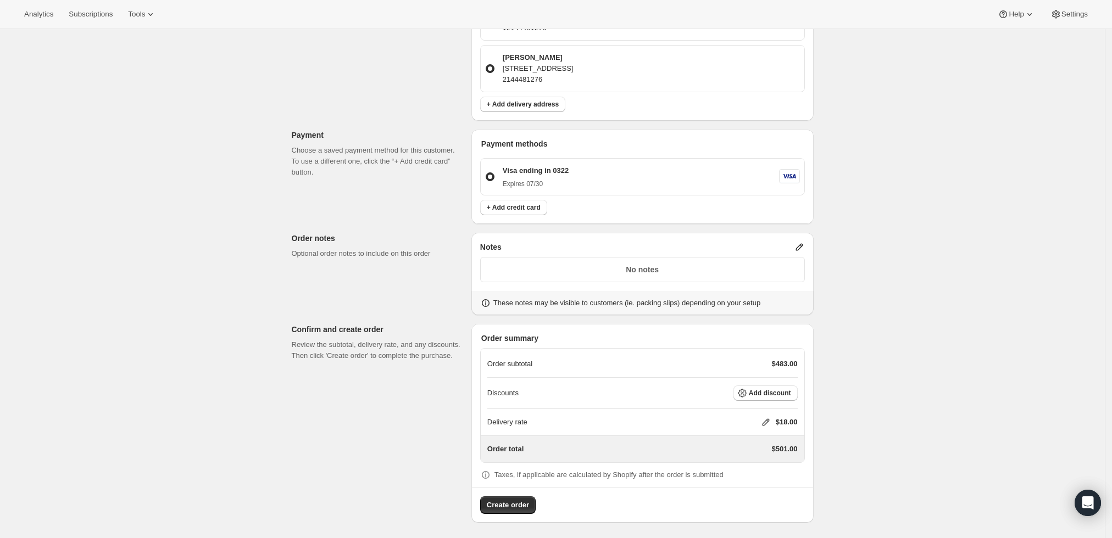
click at [760, 422] on div "Delivery rate $18.00" at bounding box center [642, 422] width 310 height 11
click at [767, 421] on icon at bounding box center [765, 422] width 11 height 11
click at [750, 457] on input "0" at bounding box center [771, 462] width 99 height 18
type input "0"
click at [765, 483] on span "Save" at bounding box center [763, 487] width 15 height 9
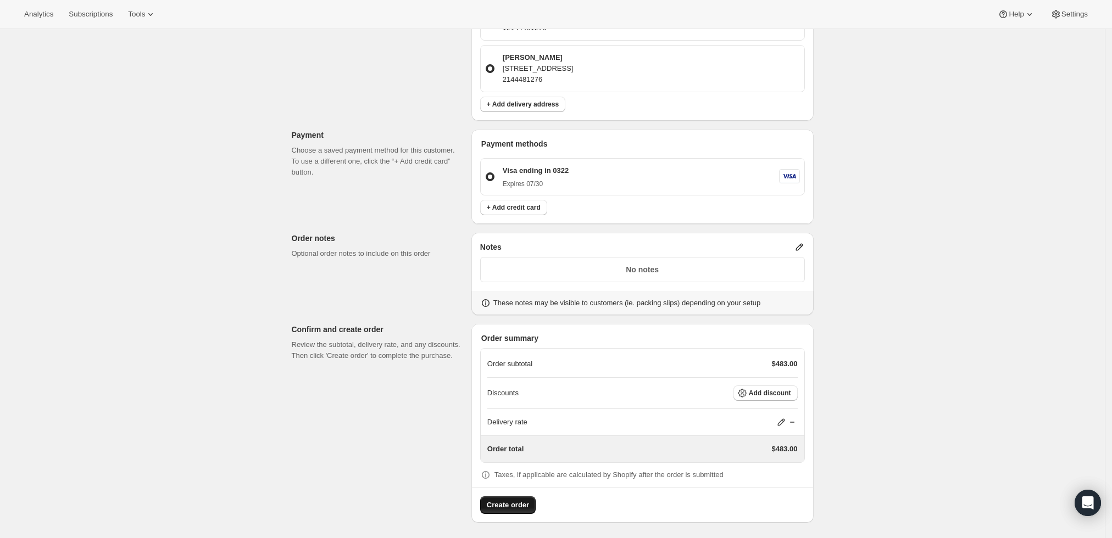
click at [523, 500] on span "Create order" at bounding box center [508, 505] width 42 height 11
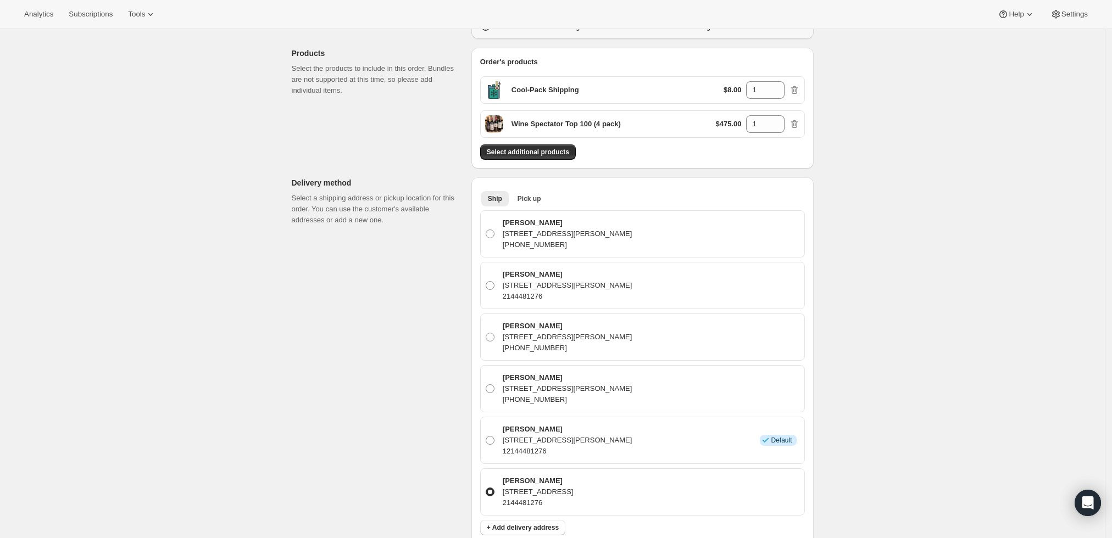
scroll to position [116, 0]
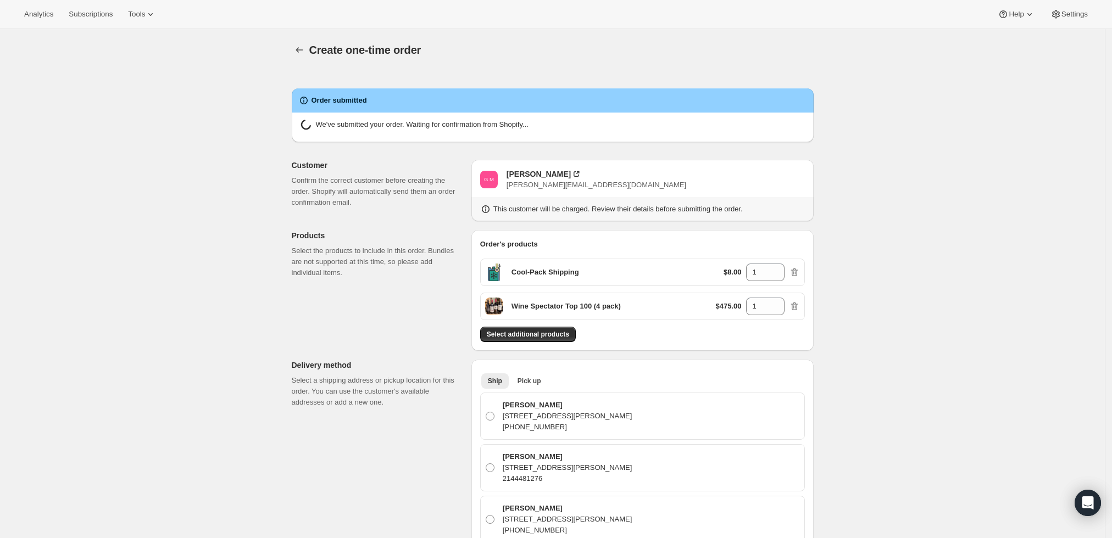
radio input "true"
